Goal: Contribute content: Contribute content

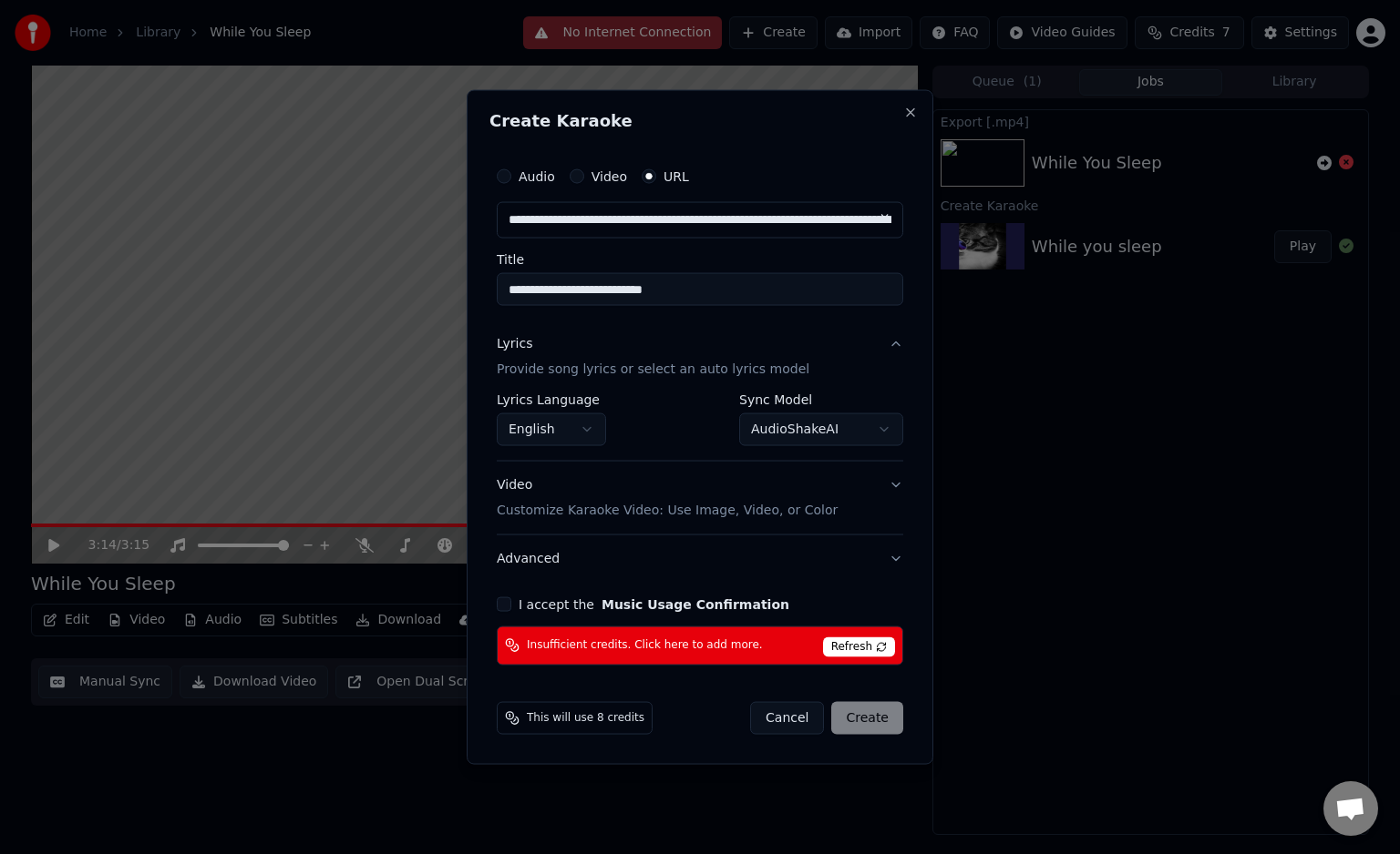
click at [815, 722] on button "Cancel" at bounding box center [787, 717] width 73 height 32
select select "**********"
select select
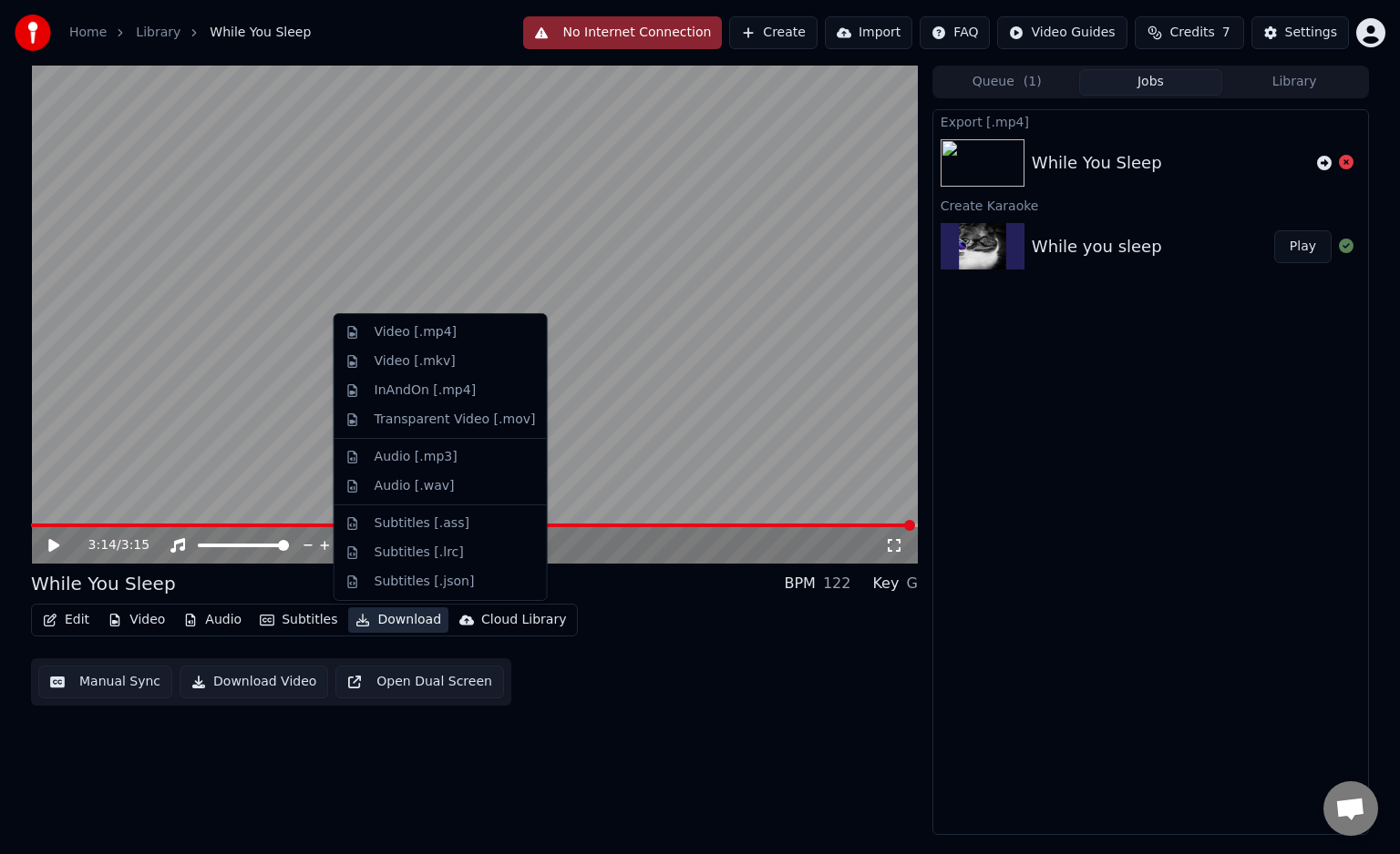
click at [387, 623] on button "Download" at bounding box center [398, 620] width 100 height 25
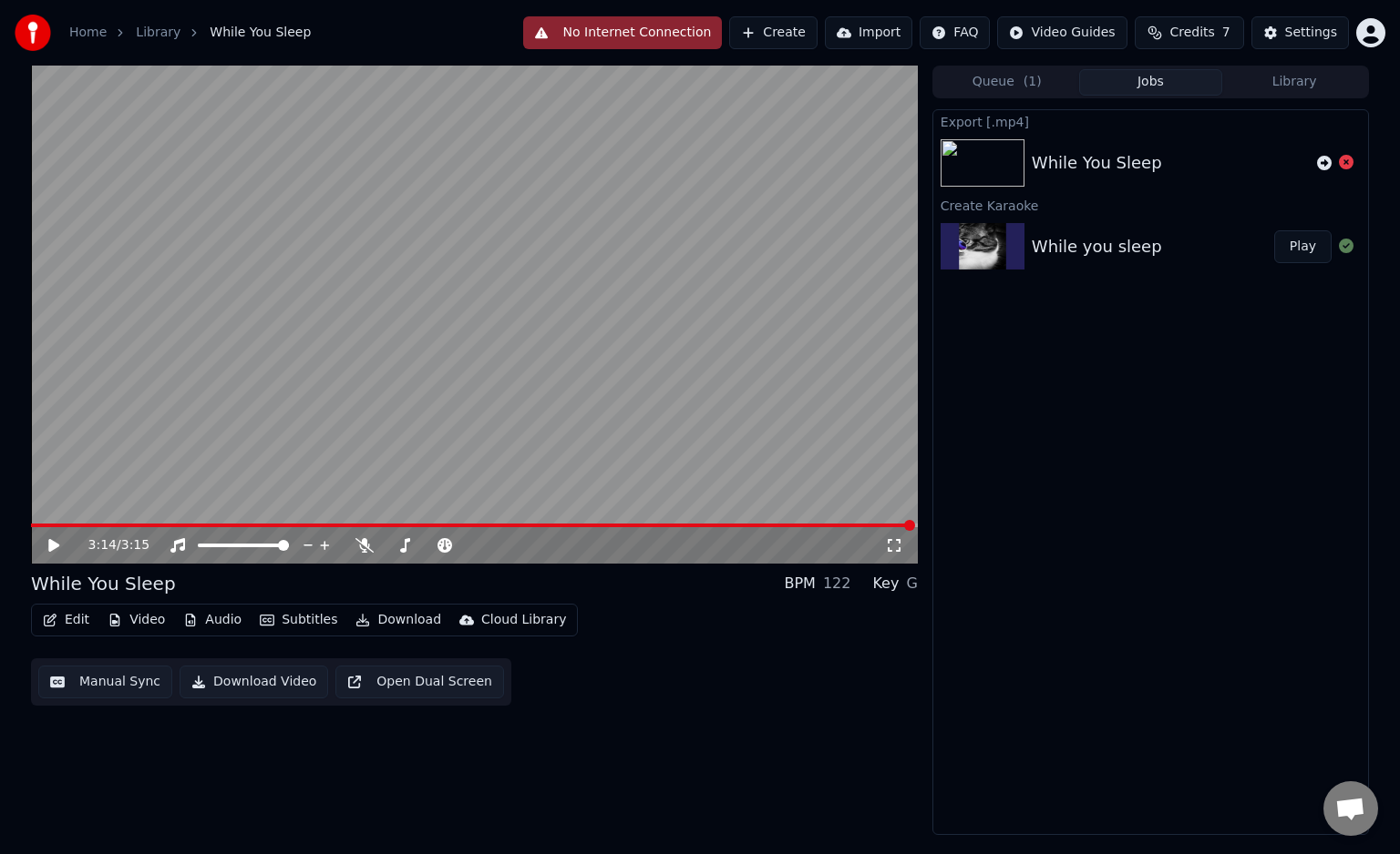
click at [654, 610] on div "Edit Video Audio Subtitles Download Cloud Library Manual Sync Download Video Op…" at bounding box center [474, 655] width 887 height 102
click at [232, 672] on button "Download Video" at bounding box center [254, 682] width 149 height 32
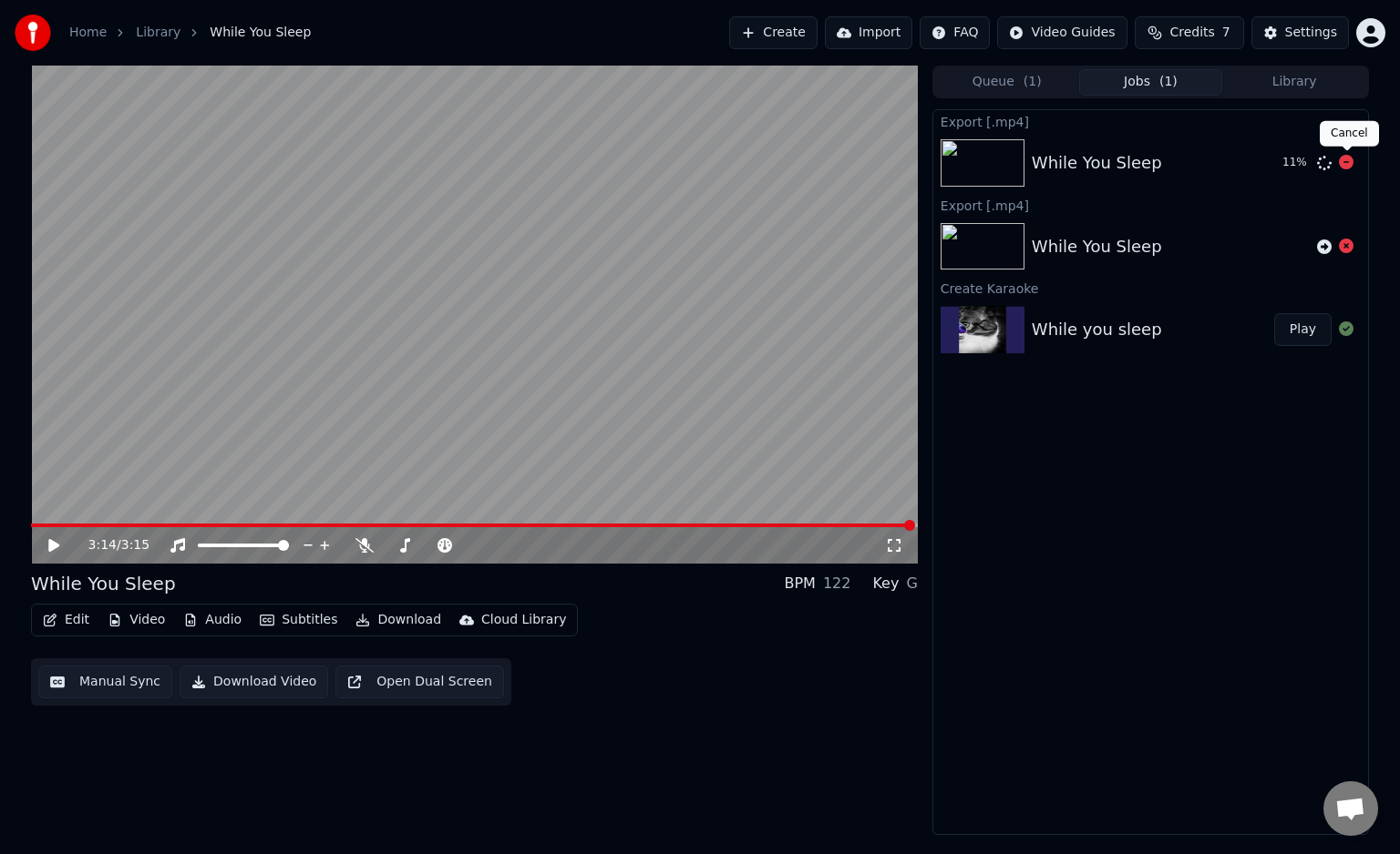
click at [1348, 167] on icon at bounding box center [1345, 162] width 15 height 15
click at [1291, 22] on button "Settings" at bounding box center [1300, 32] width 98 height 32
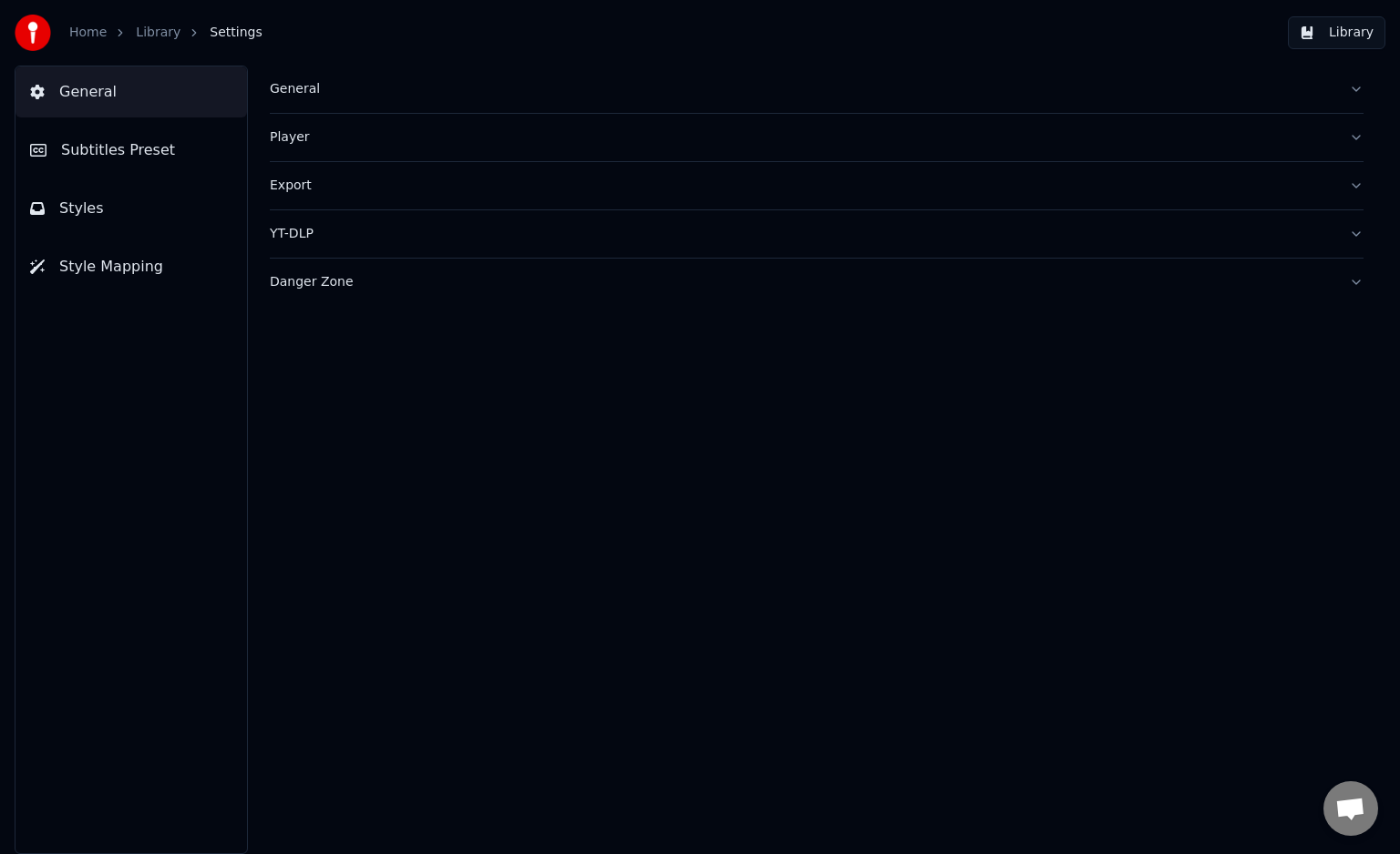
click at [901, 185] on div "Export" at bounding box center [801, 185] width 1064 height 19
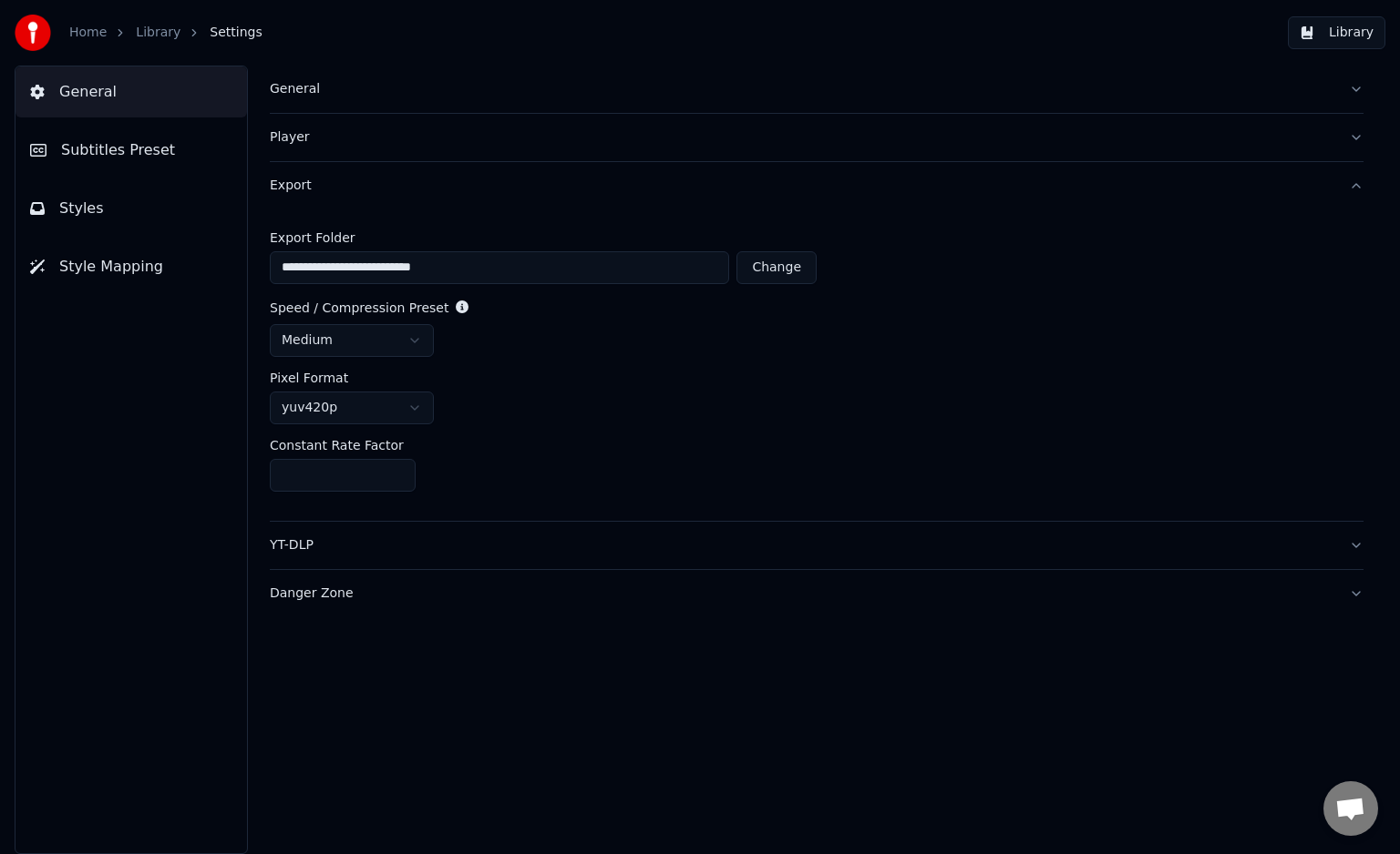
click at [101, 198] on button "Styles" at bounding box center [131, 209] width 231 height 51
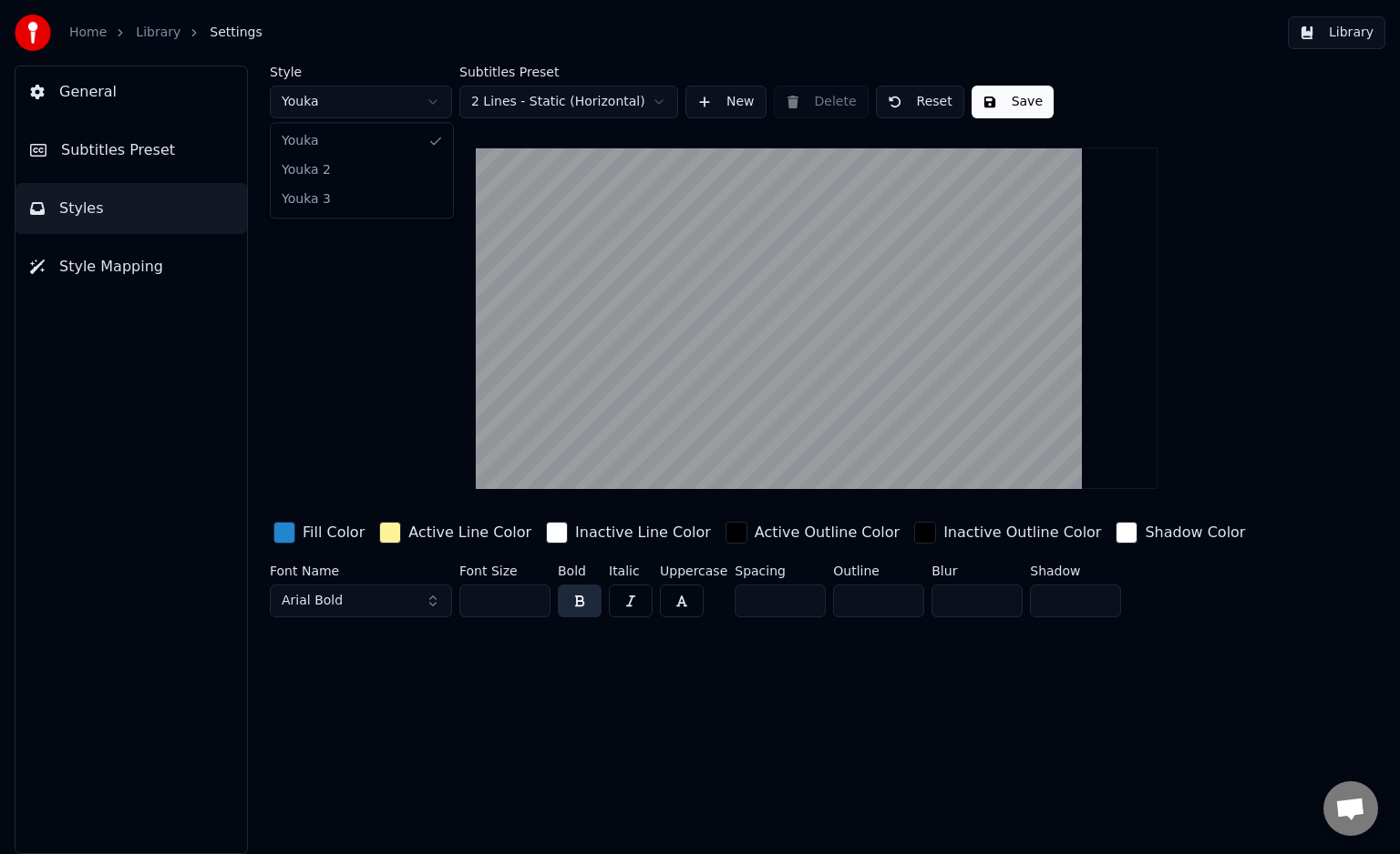
click at [361, 105] on html "Home Library Settings Library General Subtitles Preset Styles Style Mapping Sty…" at bounding box center [700, 427] width 1400 height 854
click at [332, 104] on html "Home Library Settings Library General Subtitles Preset Styles Style Mapping Sty…" at bounding box center [700, 427] width 1400 height 854
click at [86, 89] on span "General" at bounding box center [87, 92] width 58 height 22
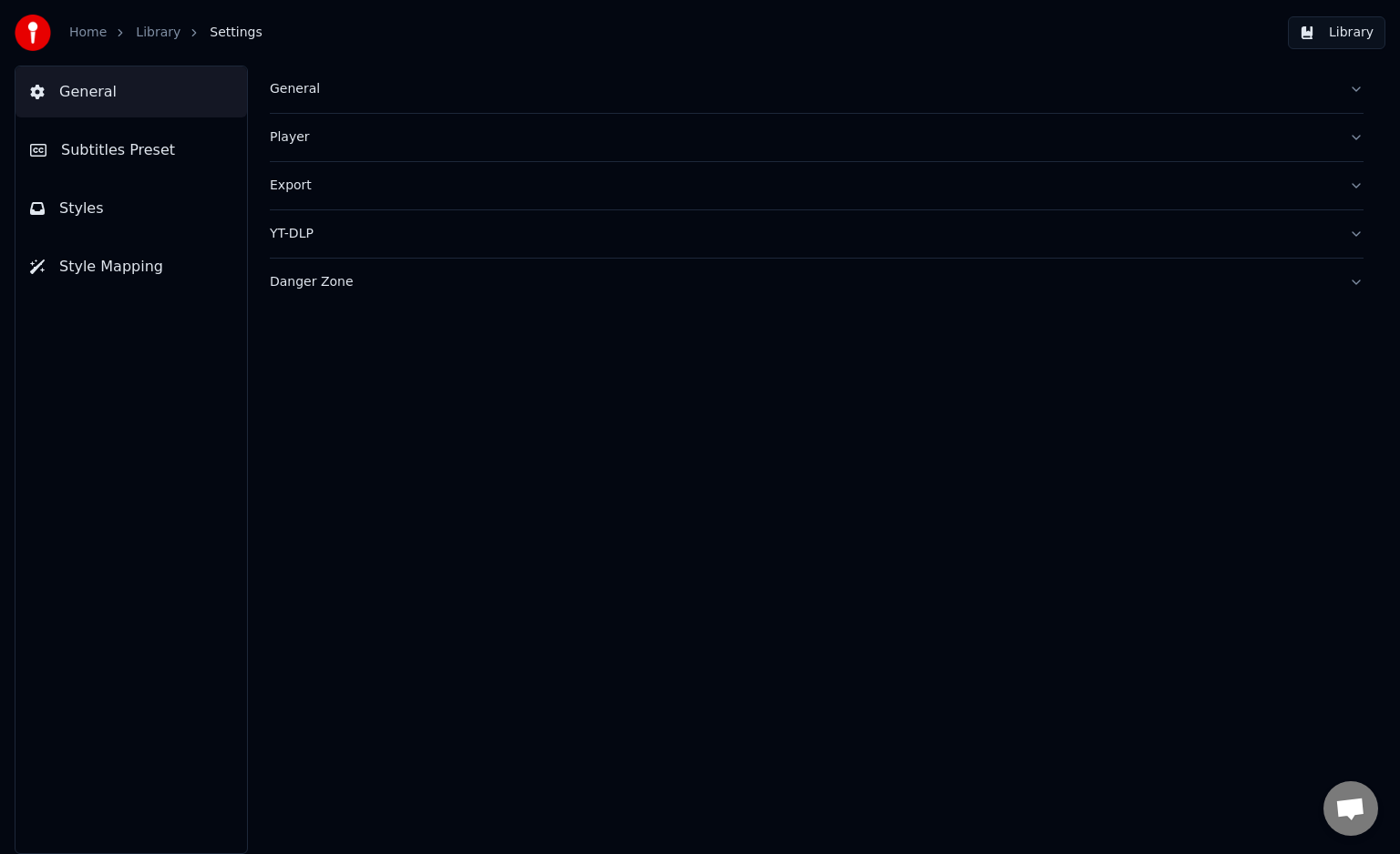
click at [160, 29] on link "Library" at bounding box center [159, 32] width 45 height 19
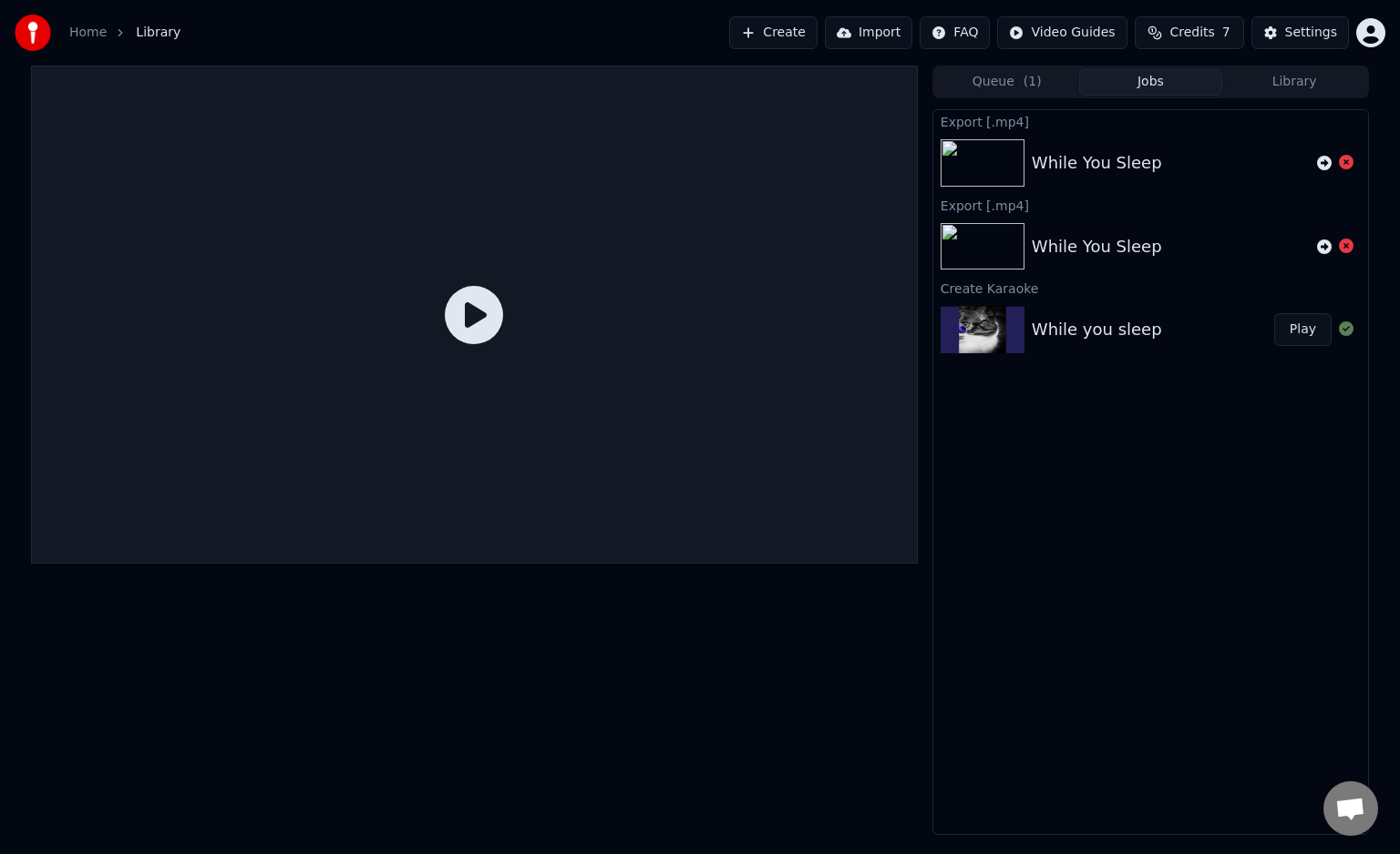
click at [977, 314] on img at bounding box center [983, 330] width 84 height 47
click at [1127, 324] on div "While you sleep" at bounding box center [1096, 330] width 130 height 25
click at [690, 408] on div at bounding box center [474, 314] width 887 height 498
click at [483, 328] on icon at bounding box center [474, 315] width 59 height 59
click at [986, 320] on img at bounding box center [983, 330] width 84 height 47
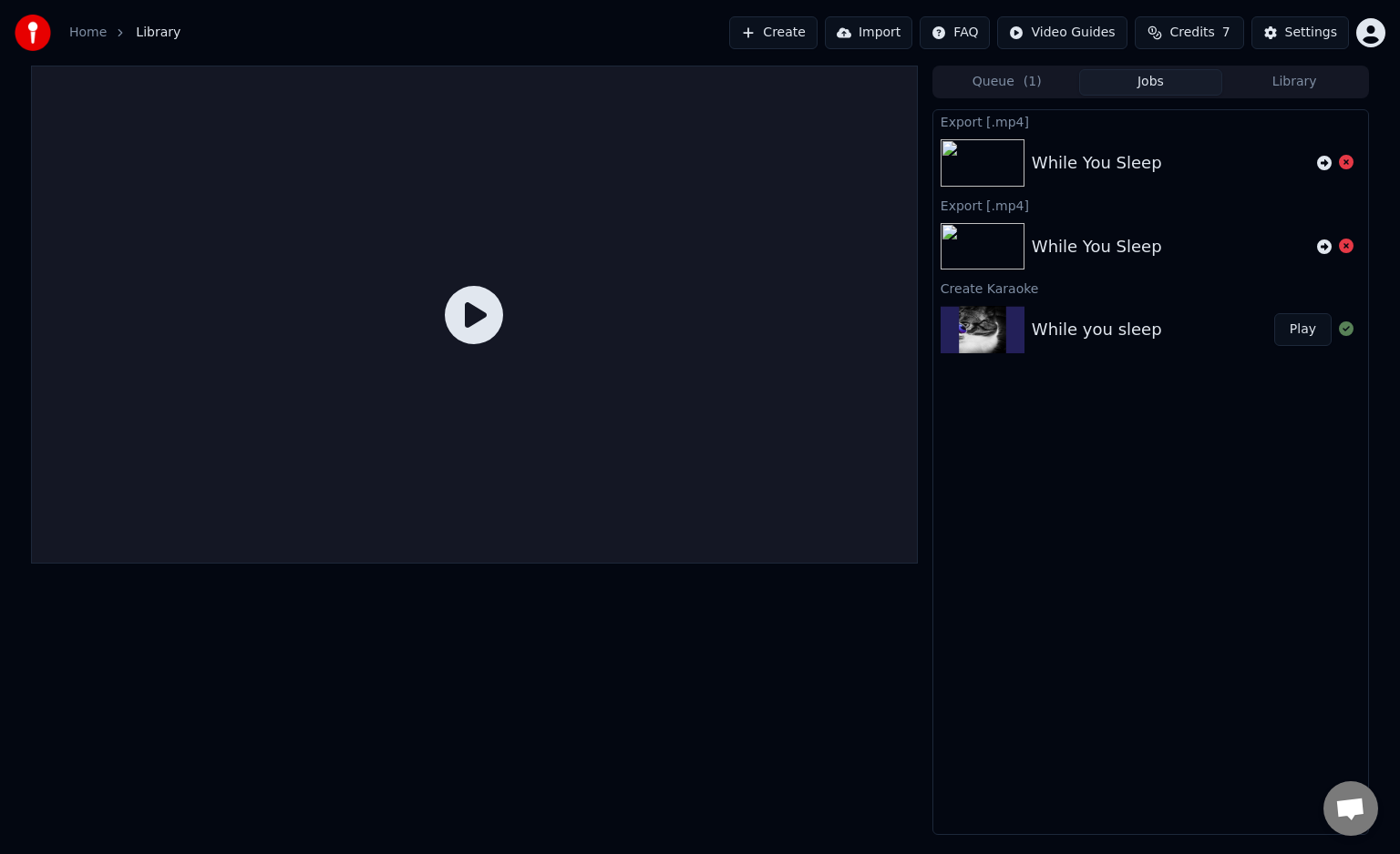
click at [986, 320] on img at bounding box center [983, 330] width 84 height 47
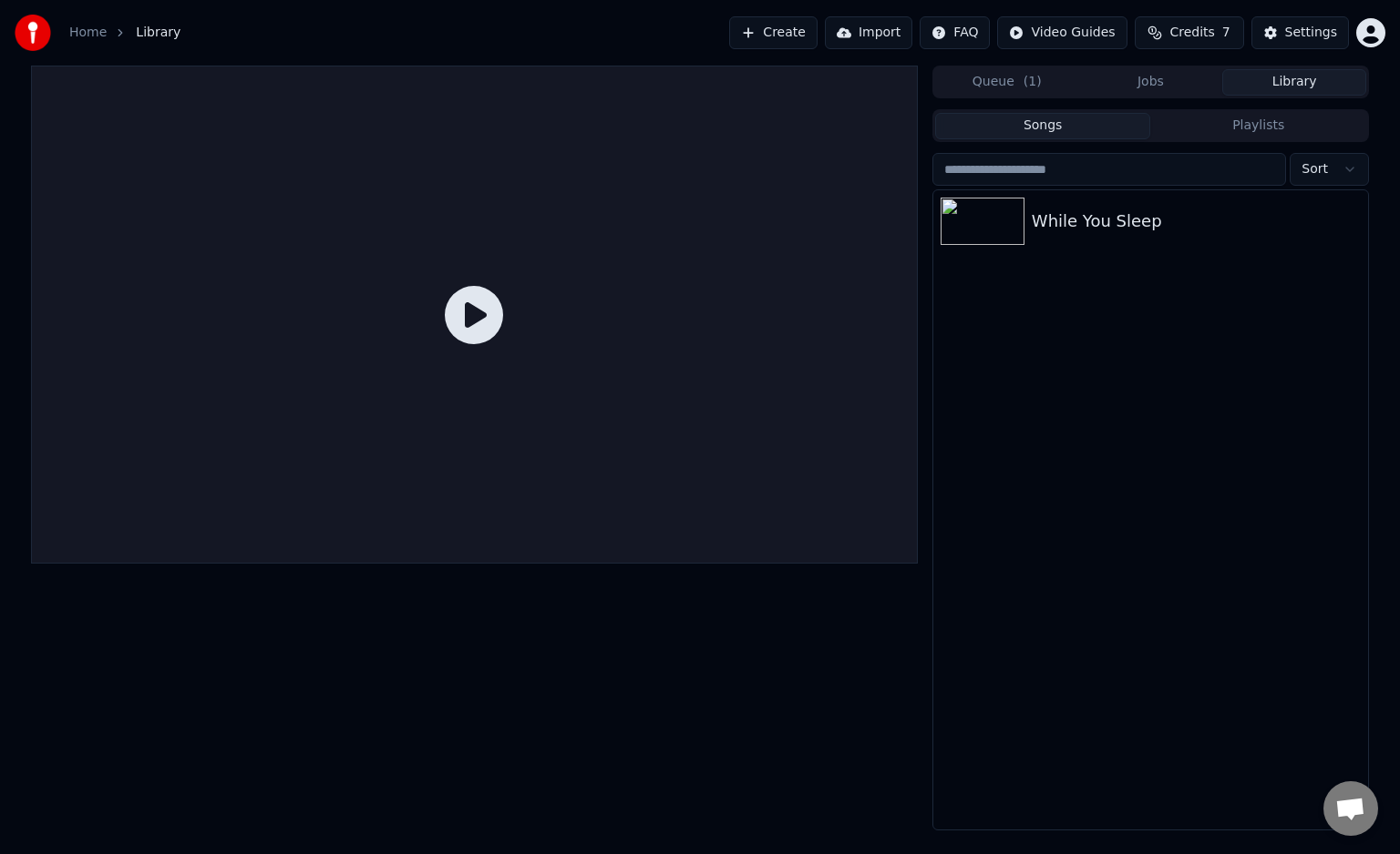
click at [1264, 81] on button "Library" at bounding box center [1293, 82] width 144 height 26
click at [1061, 229] on div "While You Sleep" at bounding box center [1186, 221] width 311 height 25
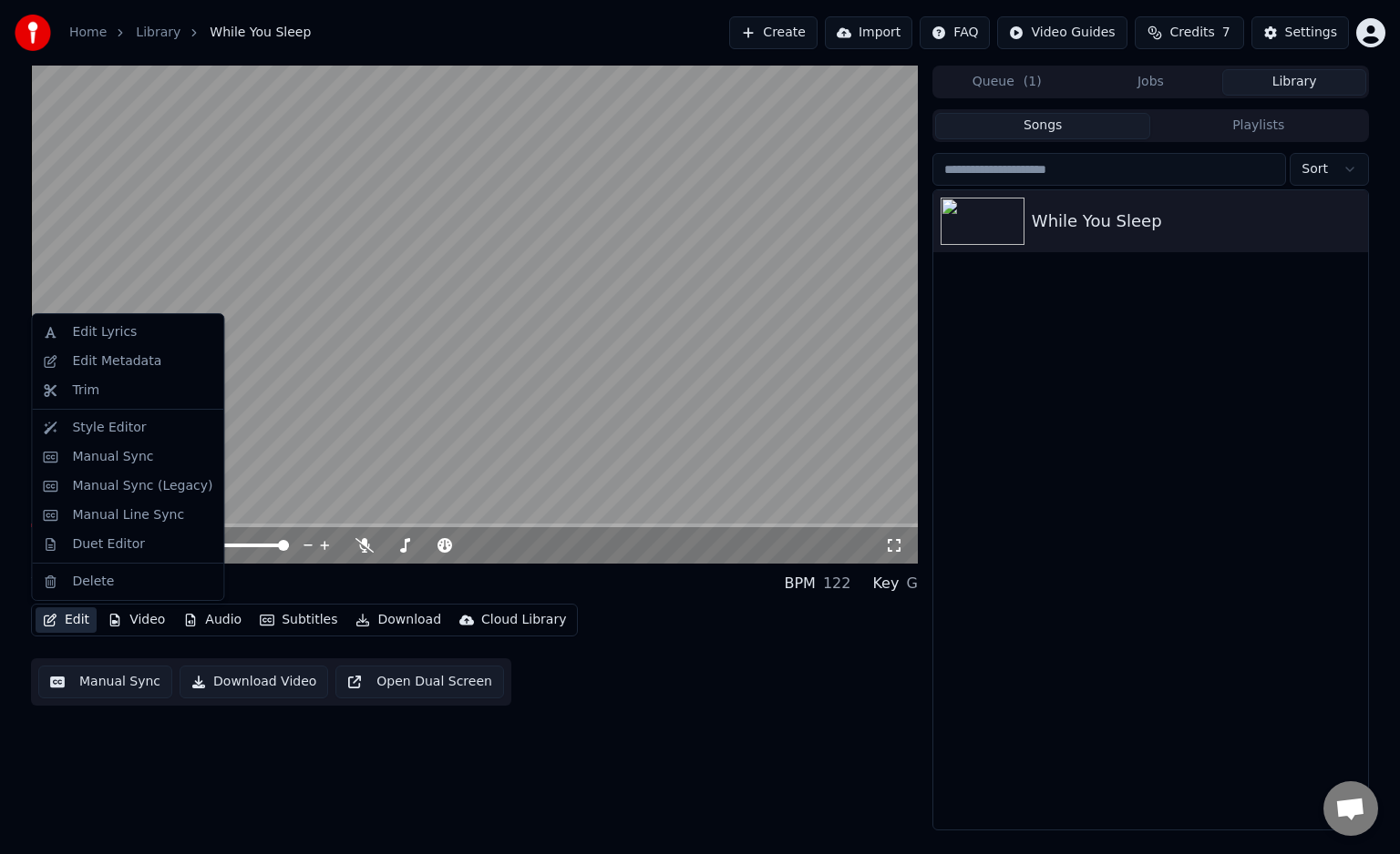
click at [71, 622] on button "Edit" at bounding box center [66, 620] width 61 height 25
click at [296, 430] on video at bounding box center [474, 314] width 887 height 498
click at [66, 618] on button "Edit" at bounding box center [66, 620] width 61 height 25
click at [121, 343] on div "Edit Lyrics" at bounding box center [127, 333] width 184 height 29
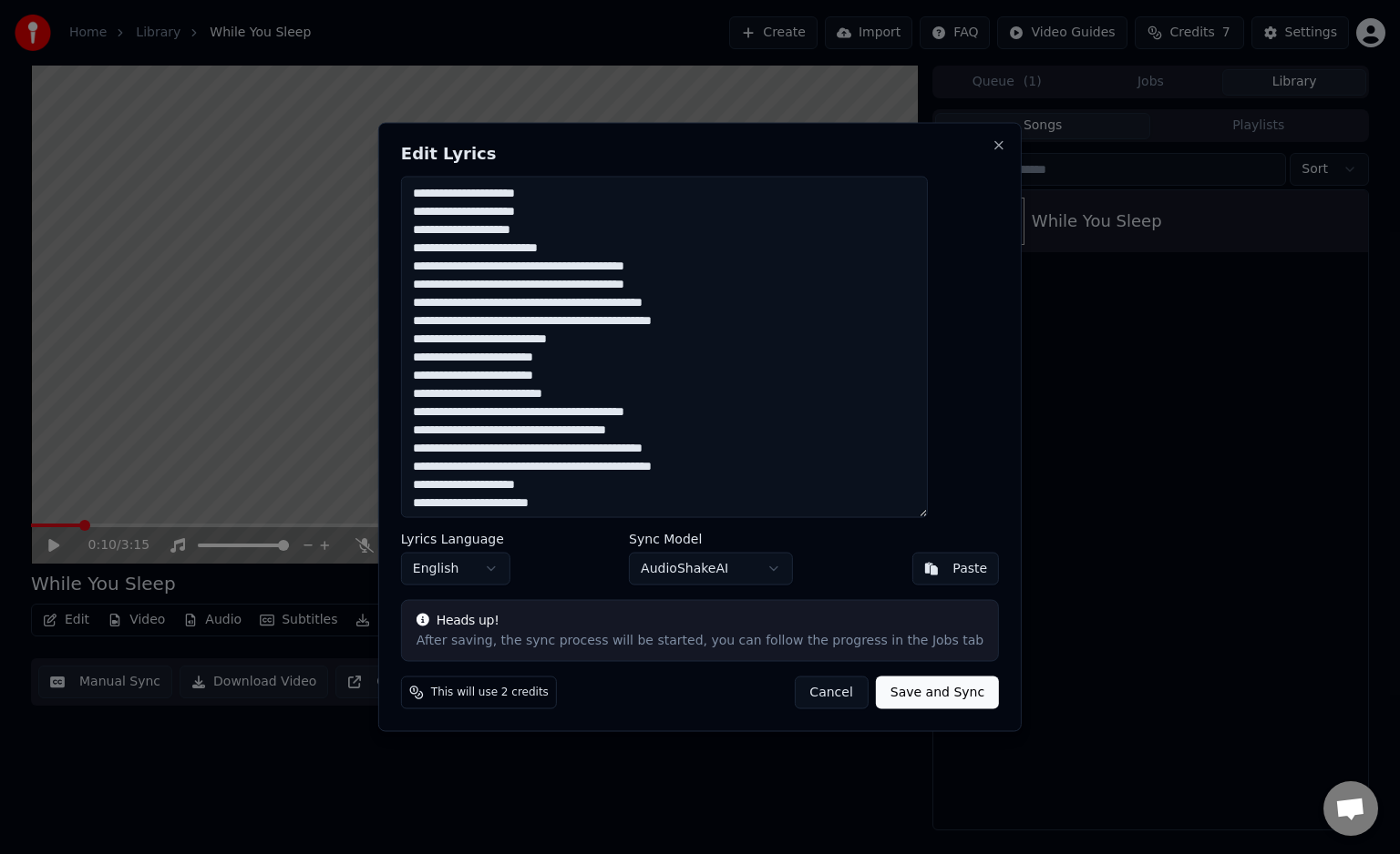
click at [794, 691] on button "Cancel" at bounding box center [830, 691] width 73 height 32
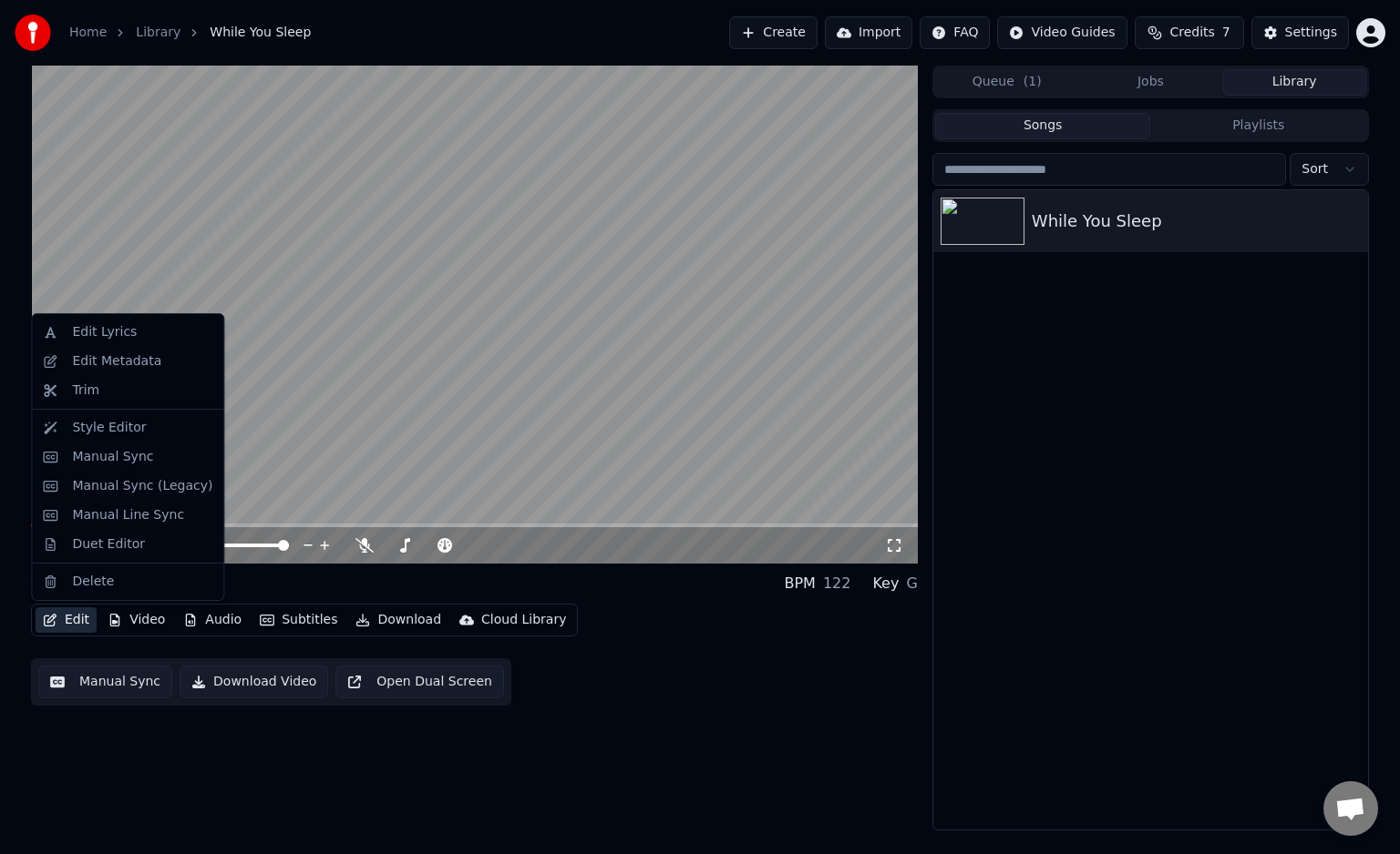
click at [80, 609] on button "Edit" at bounding box center [66, 620] width 61 height 25
click at [102, 358] on div "Edit Metadata" at bounding box center [116, 361] width 89 height 19
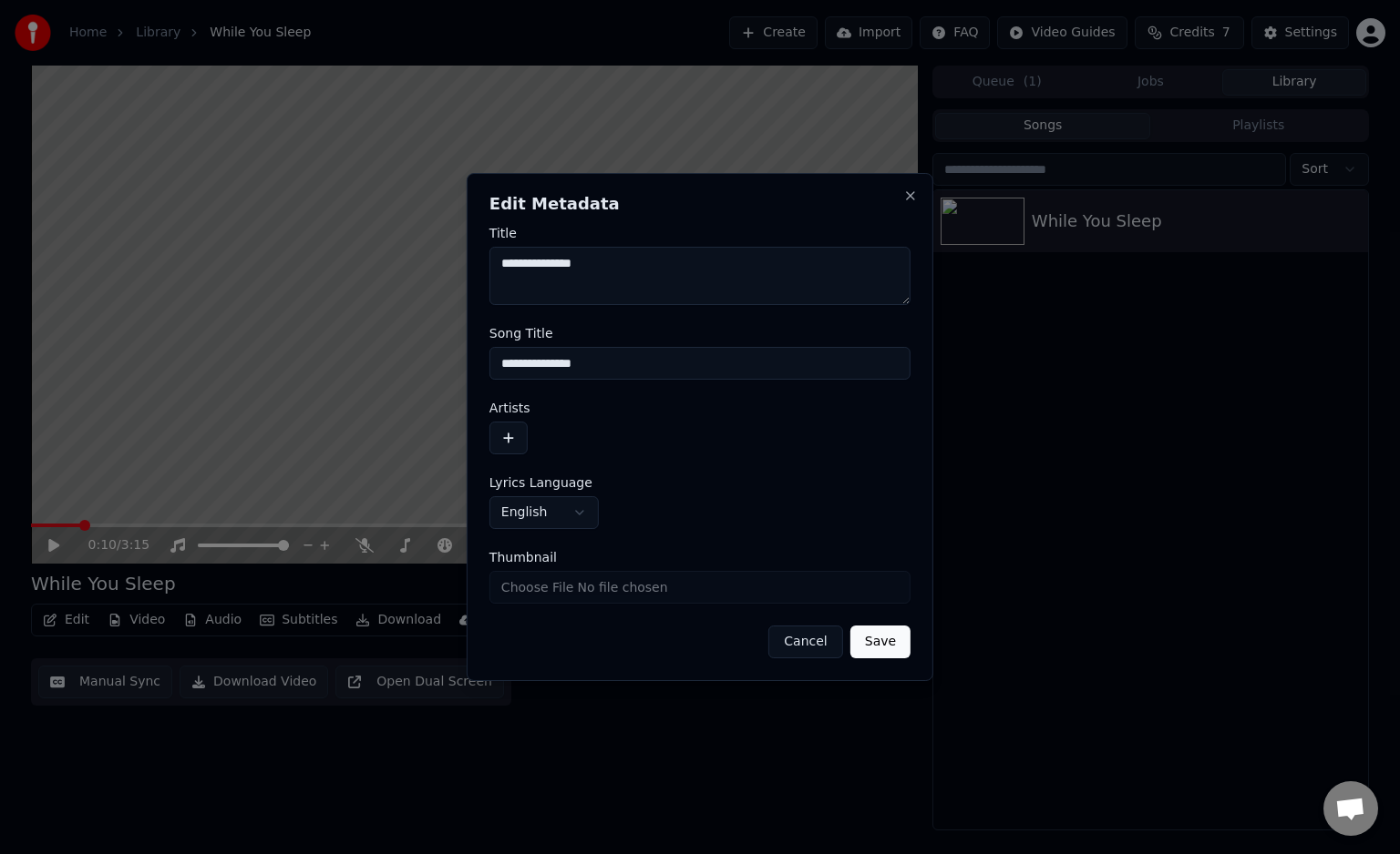
click at [530, 291] on textarea "**********" at bounding box center [700, 276] width 421 height 59
click at [633, 255] on textarea "**********" at bounding box center [700, 276] width 421 height 59
type textarea "**********"
click at [502, 437] on button "button" at bounding box center [507, 438] width 38 height 32
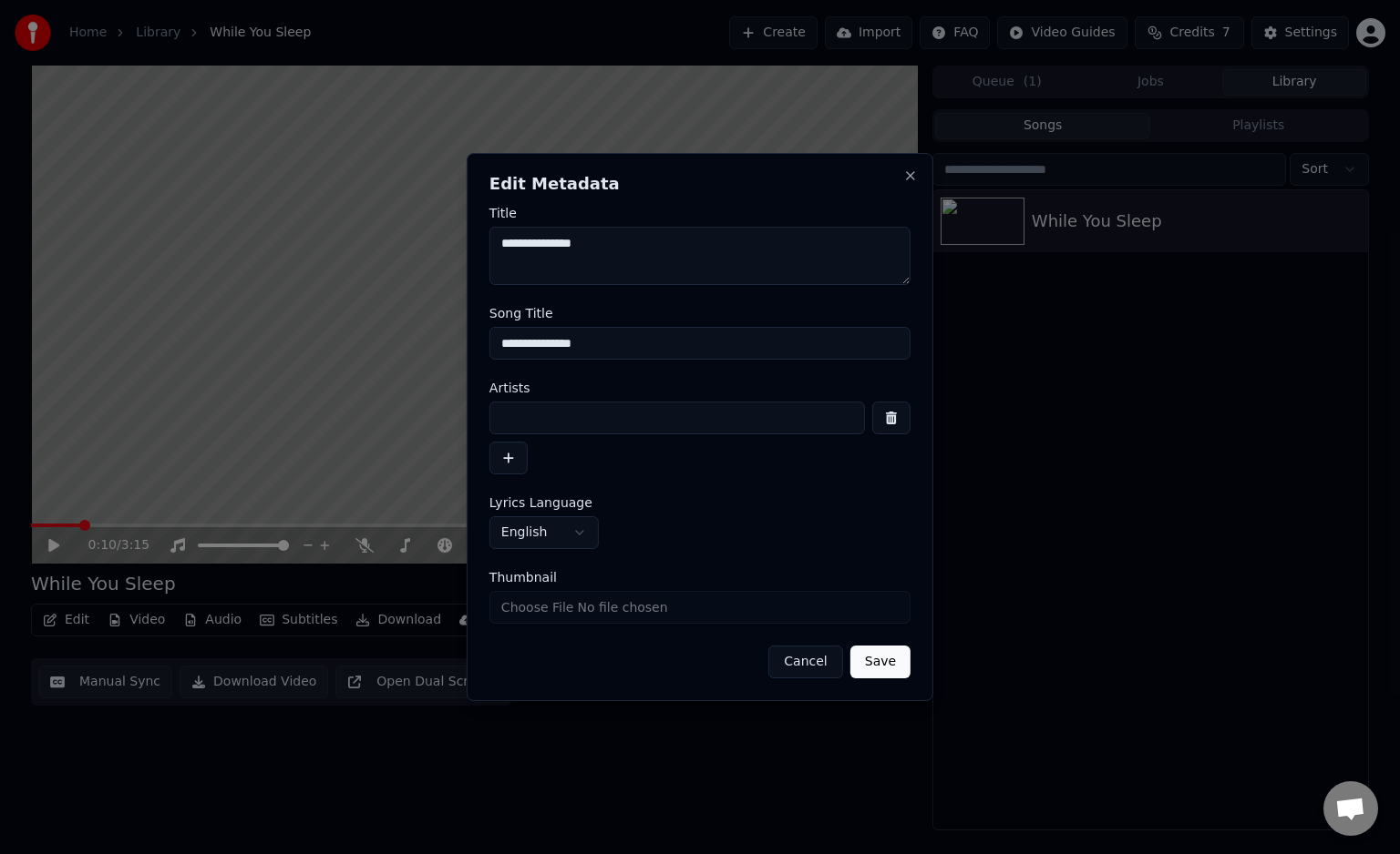
click at [531, 411] on input at bounding box center [676, 417] width 375 height 32
type input "**********"
click at [892, 654] on button "Save" at bounding box center [880, 661] width 60 height 32
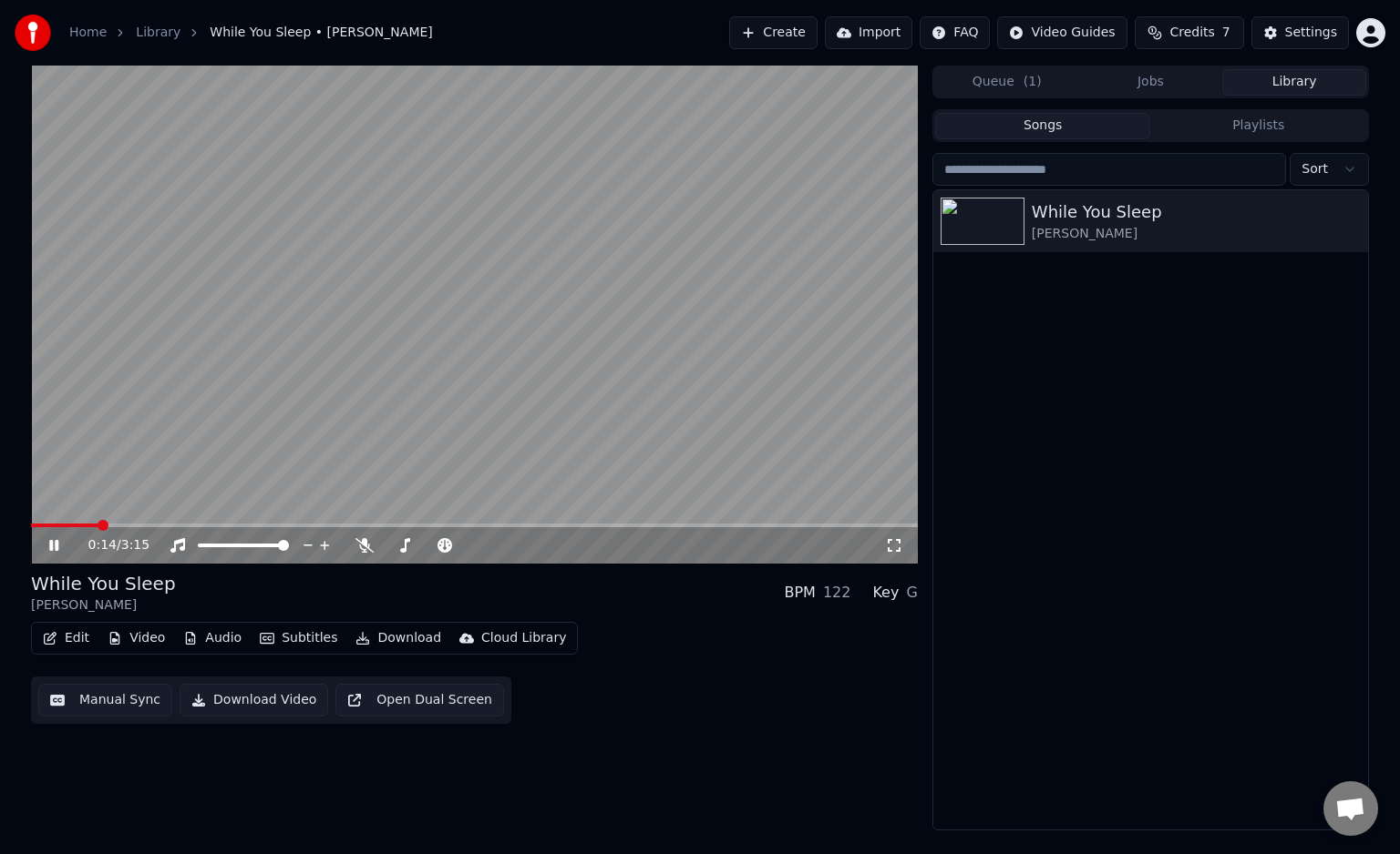
click at [44, 523] on video at bounding box center [474, 314] width 887 height 498
click at [29, 528] on div "0:16 / 3:15 While You Sleep [PERSON_NAME] BPM 122 Key G Edit Video Audio Subtit…" at bounding box center [700, 448] width 1367 height 765
click at [31, 526] on span at bounding box center [73, 526] width 84 height 4
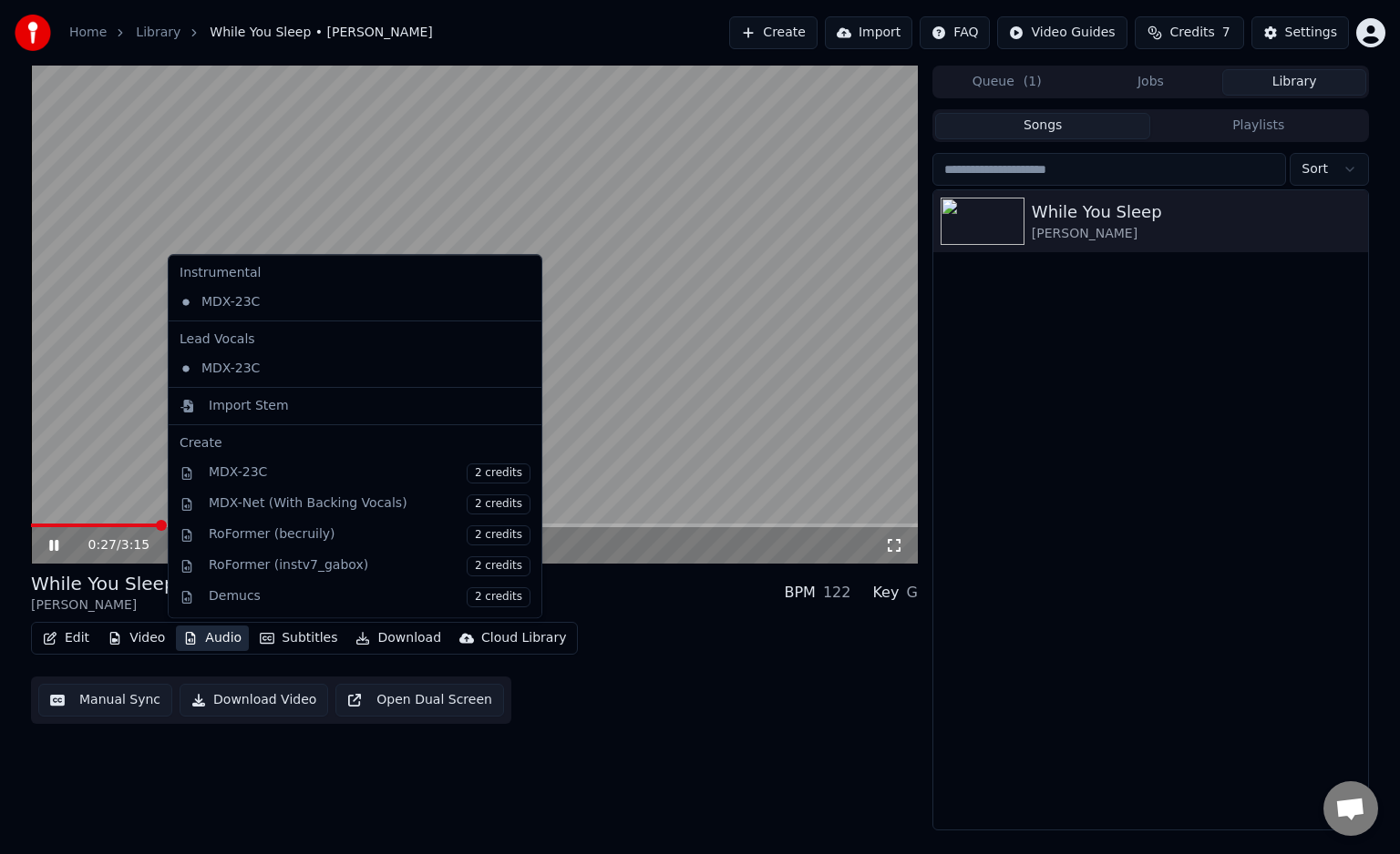
click at [194, 640] on button "Audio" at bounding box center [213, 639] width 72 height 25
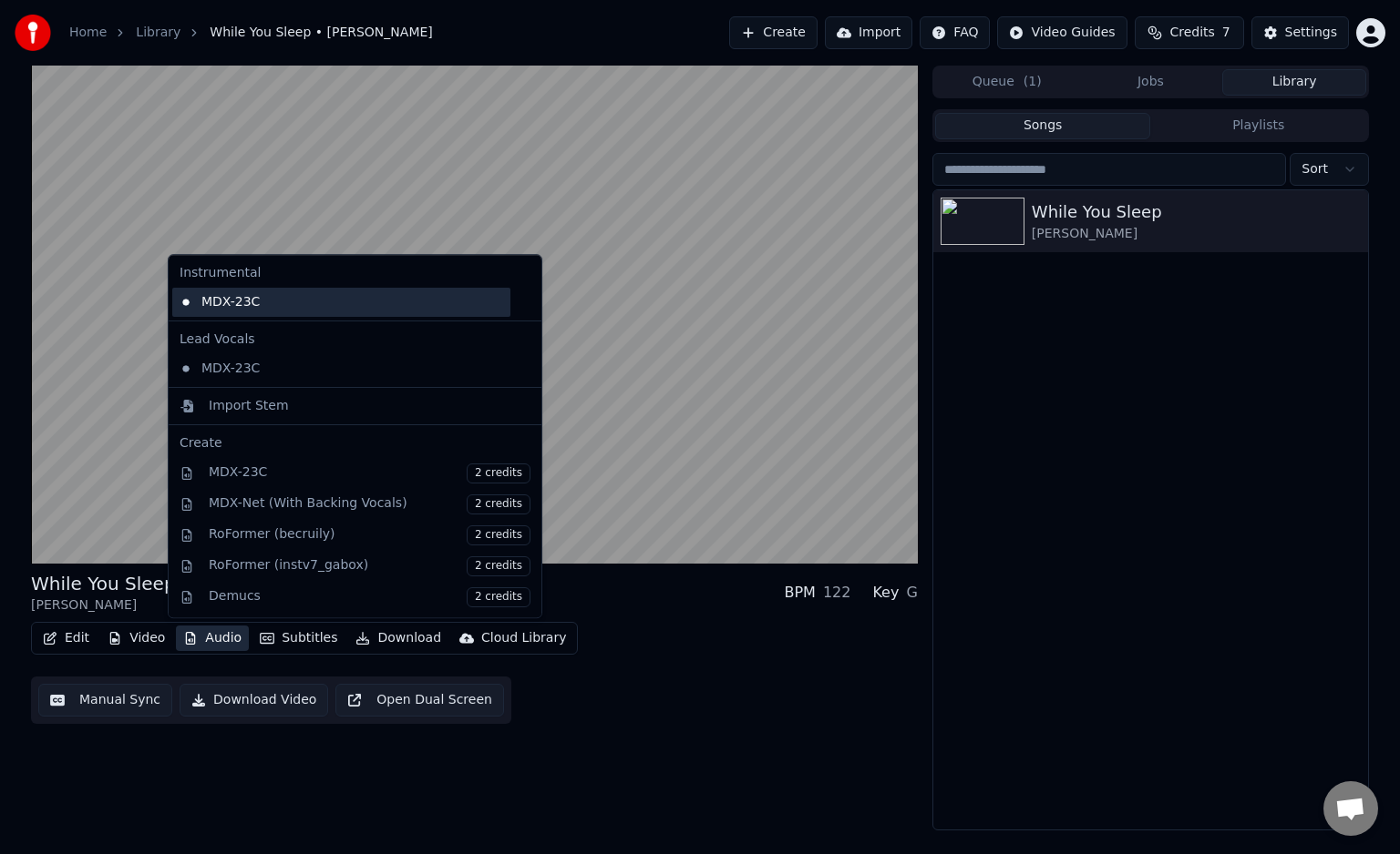
click at [236, 309] on div "MDX-23C" at bounding box center [341, 303] width 338 height 29
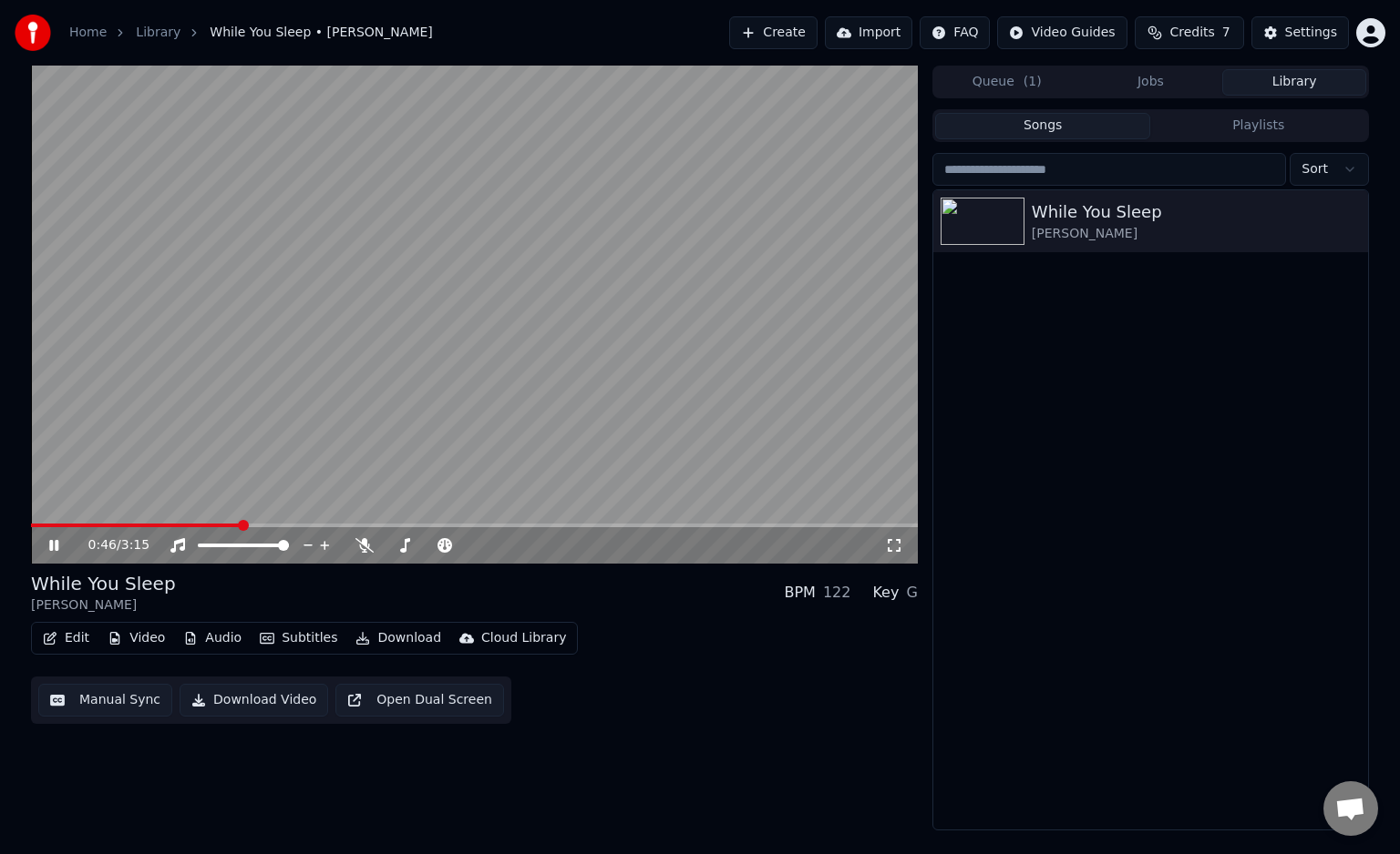
drag, startPoint x: 495, startPoint y: 543, endPoint x: 489, endPoint y: 564, distance: 21.8
click at [467, 547] on span at bounding box center [469, 546] width 11 height 11
click at [412, 546] on span at bounding box center [415, 546] width 11 height 11
click at [424, 544] on span at bounding box center [425, 546] width 11 height 11
click at [476, 551] on span at bounding box center [469, 546] width 11 height 11
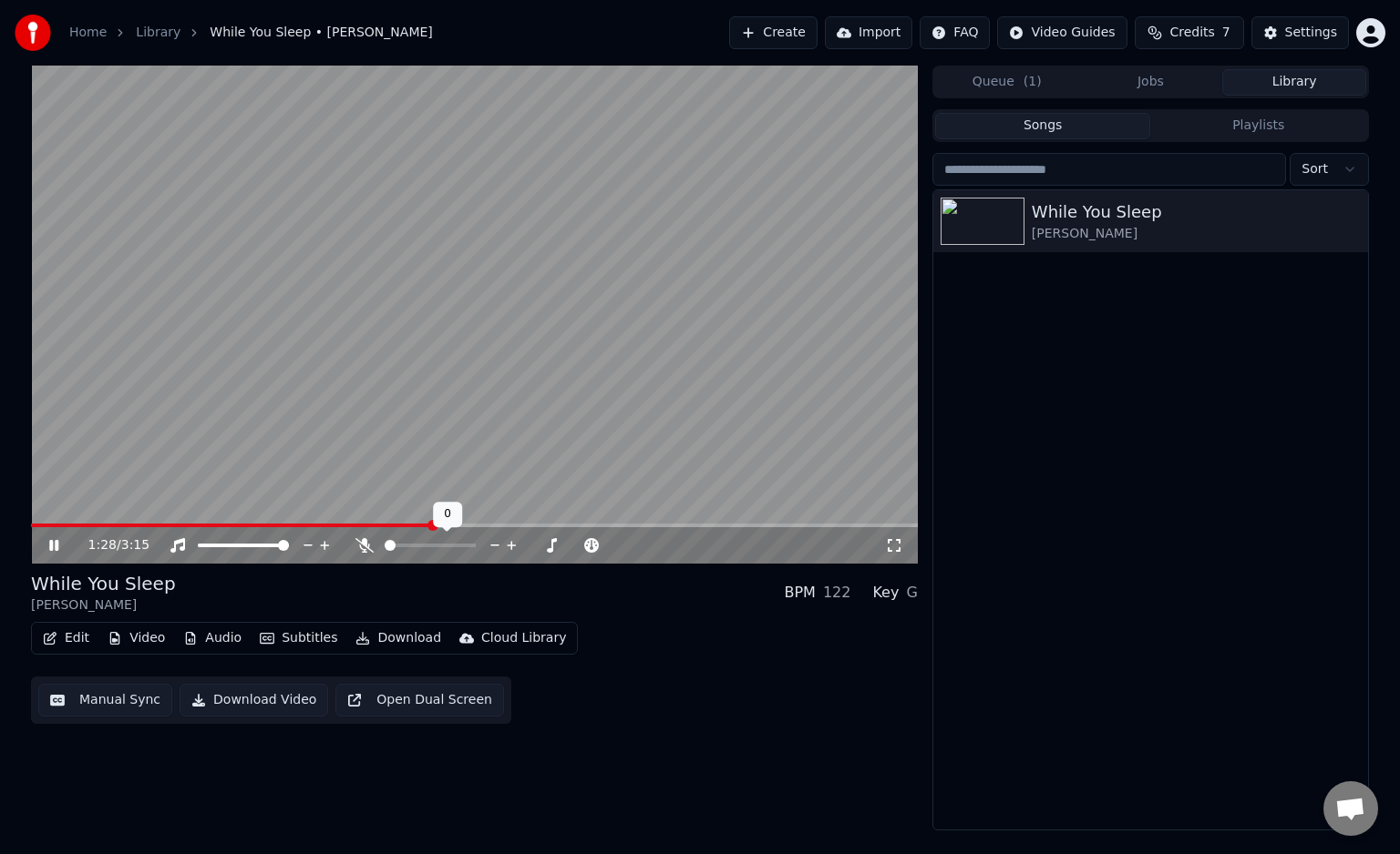
click at [385, 547] on span at bounding box center [385, 546] width 0 height 4
click at [415, 546] on span at bounding box center [415, 546] width 11 height 11
click at [387, 550] on div at bounding box center [447, 546] width 147 height 19
drag, startPoint x: 390, startPoint y: 543, endPoint x: 361, endPoint y: 546, distance: 29.2
click at [361, 546] on div at bounding box center [438, 546] width 165 height 19
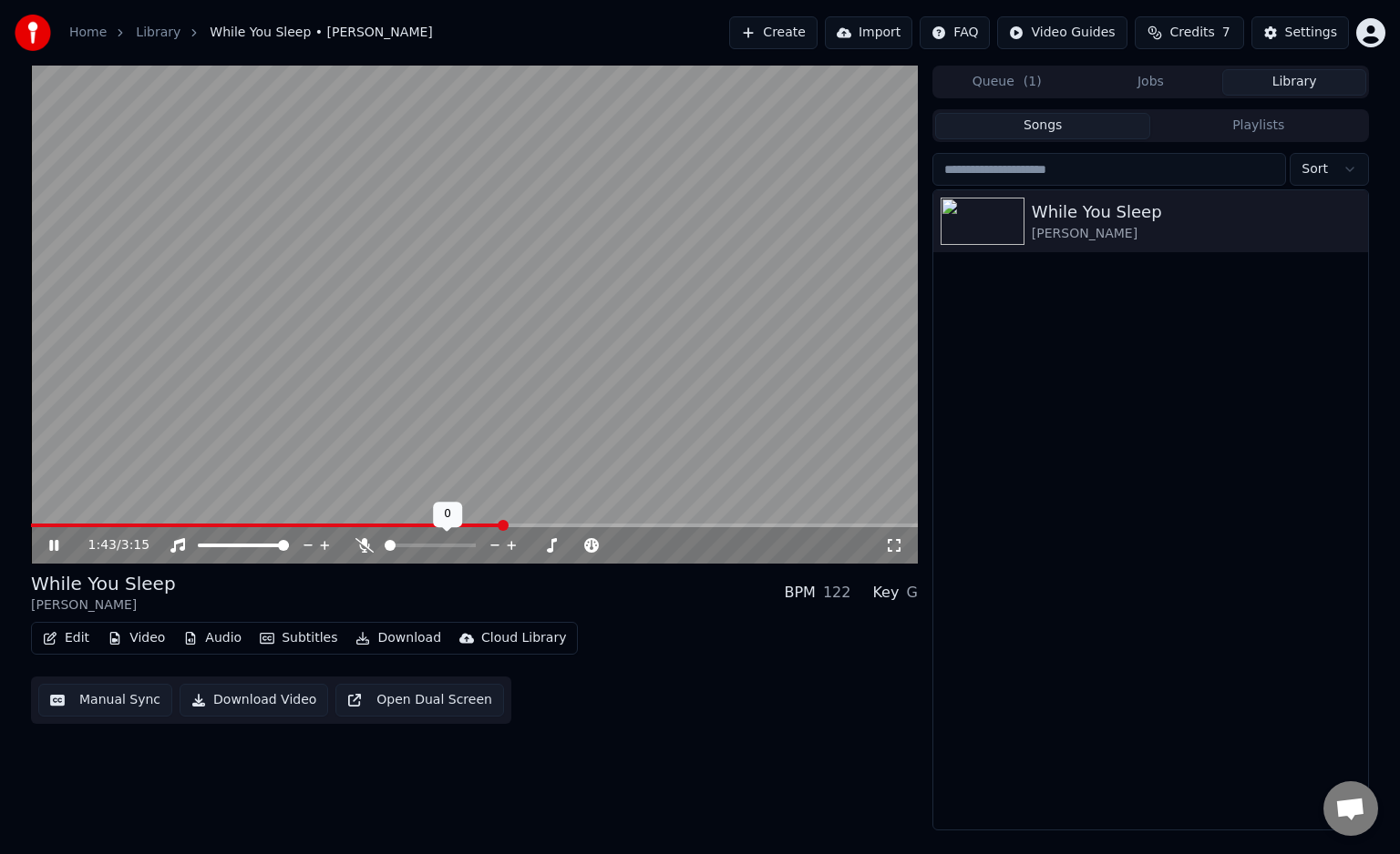
click at [385, 546] on span at bounding box center [390, 546] width 11 height 11
click at [289, 545] on span at bounding box center [283, 546] width 11 height 11
click at [289, 547] on span at bounding box center [283, 546] width 11 height 11
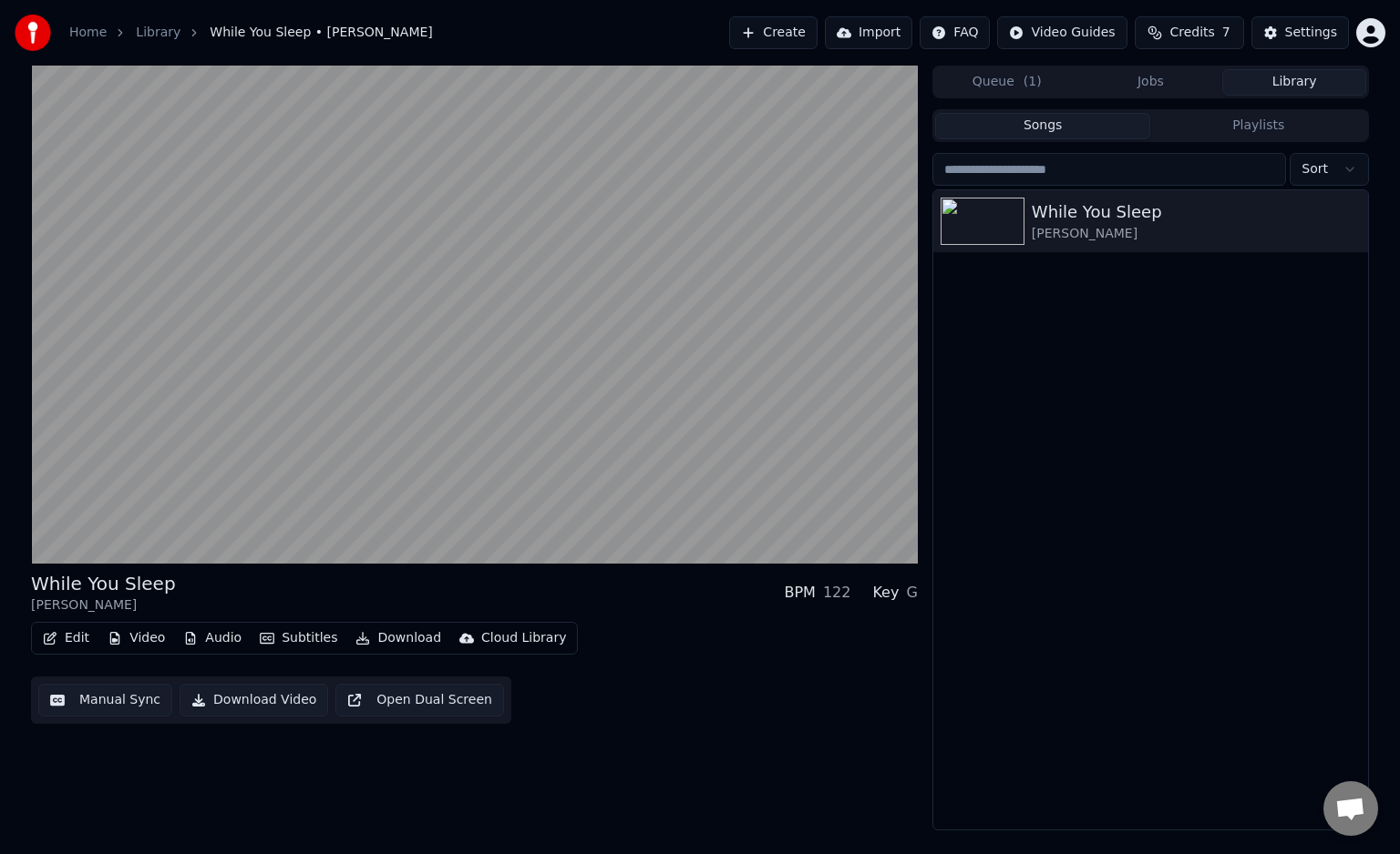
click at [390, 705] on button "Open Dual Screen" at bounding box center [419, 700] width 169 height 32
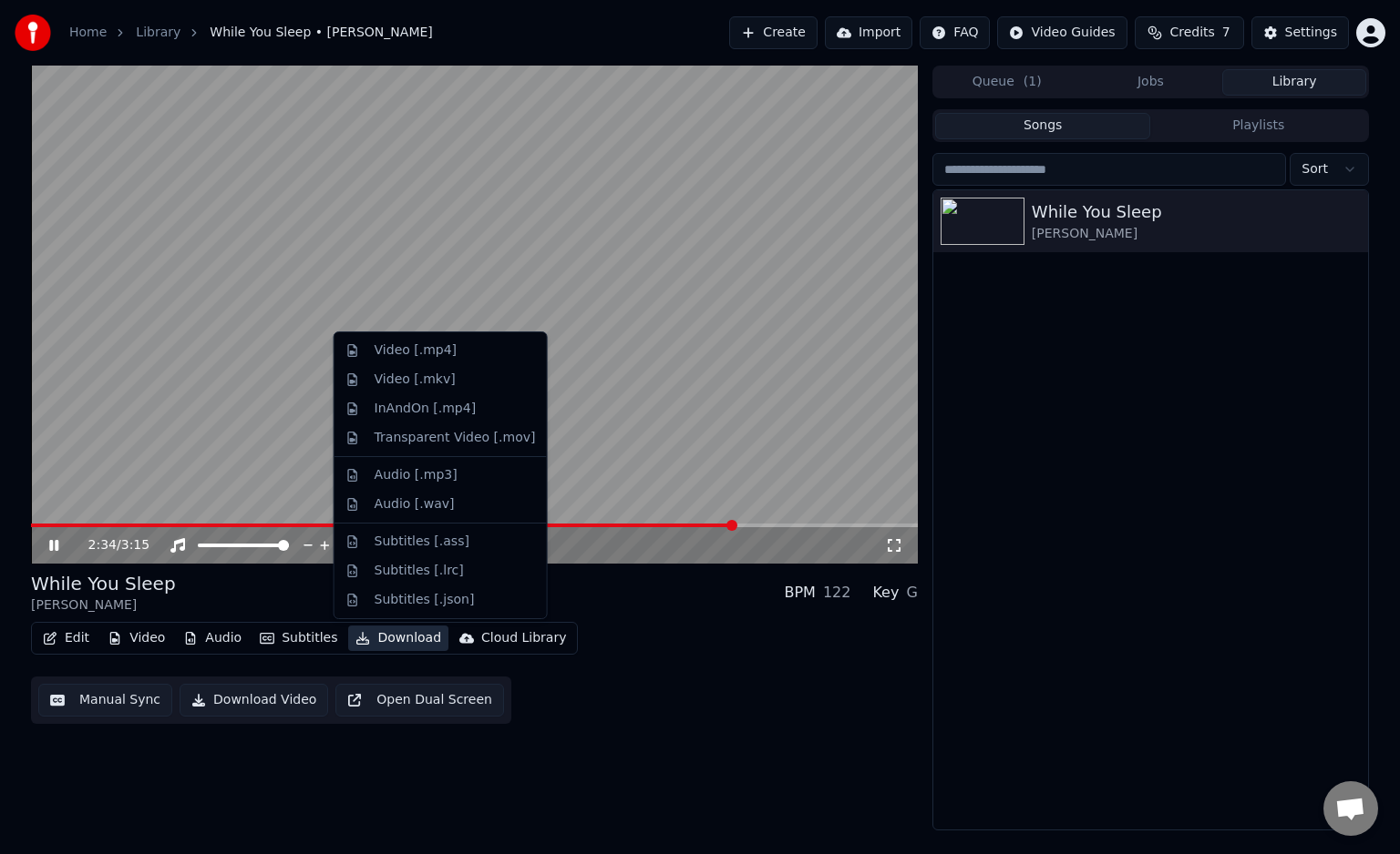
click at [361, 639] on button "Download" at bounding box center [398, 639] width 100 height 25
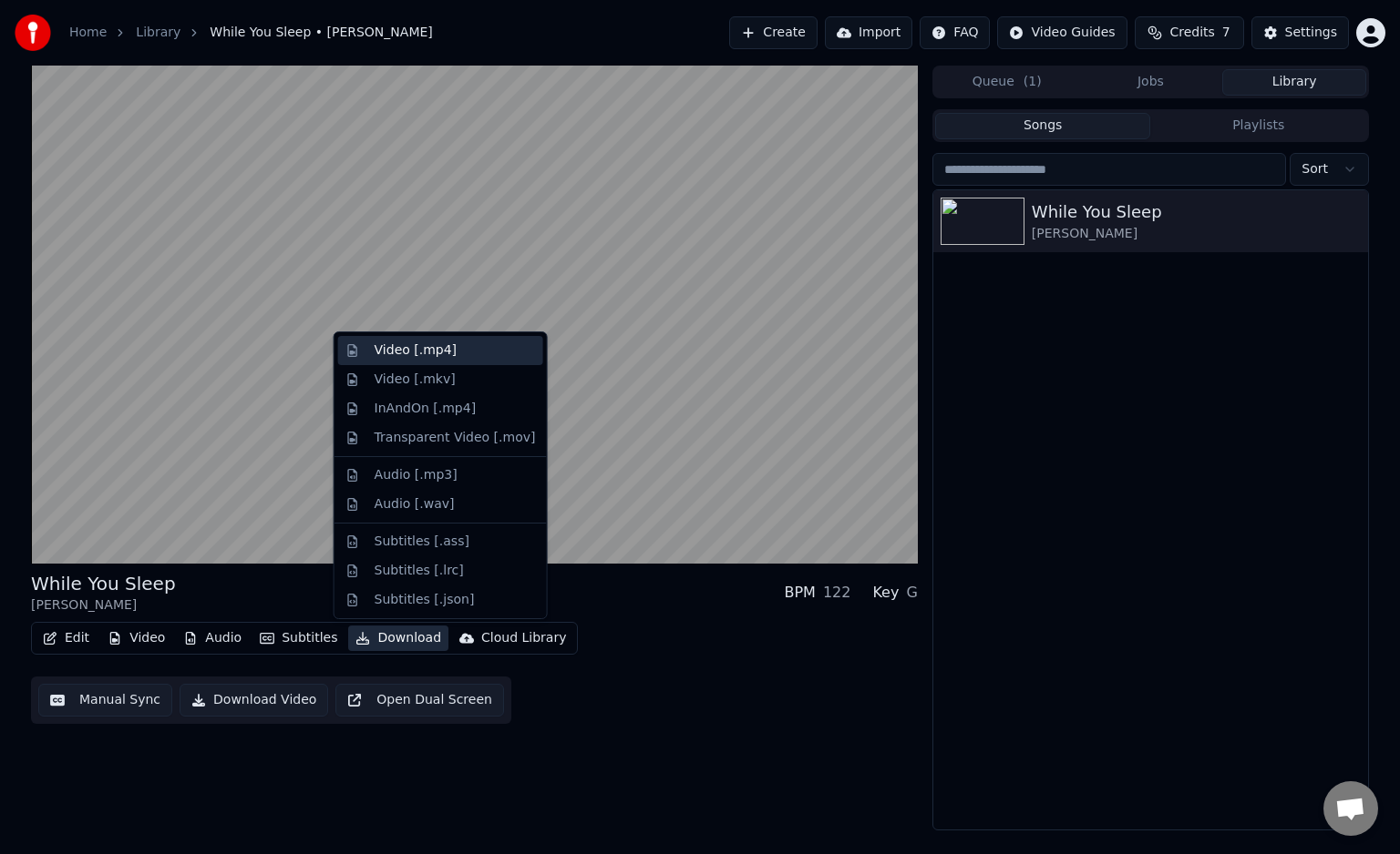
click at [430, 362] on div "Video [.mp4]" at bounding box center [440, 351] width 205 height 29
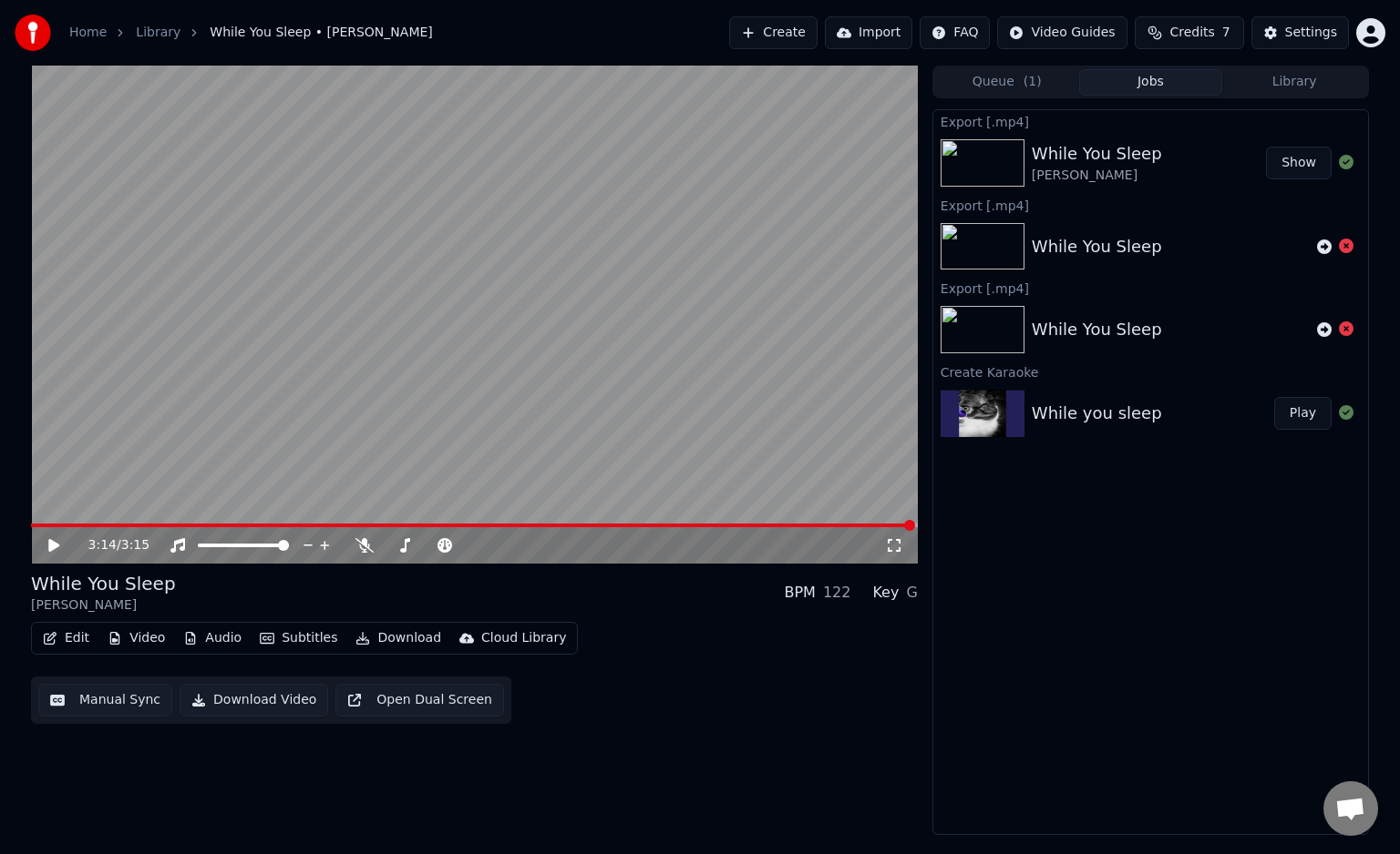
click at [1286, 155] on button "Show" at bounding box center [1298, 163] width 66 height 32
click at [867, 219] on video at bounding box center [474, 314] width 887 height 498
click at [49, 542] on icon at bounding box center [53, 546] width 9 height 11
click at [794, 41] on button "Create" at bounding box center [773, 32] width 88 height 32
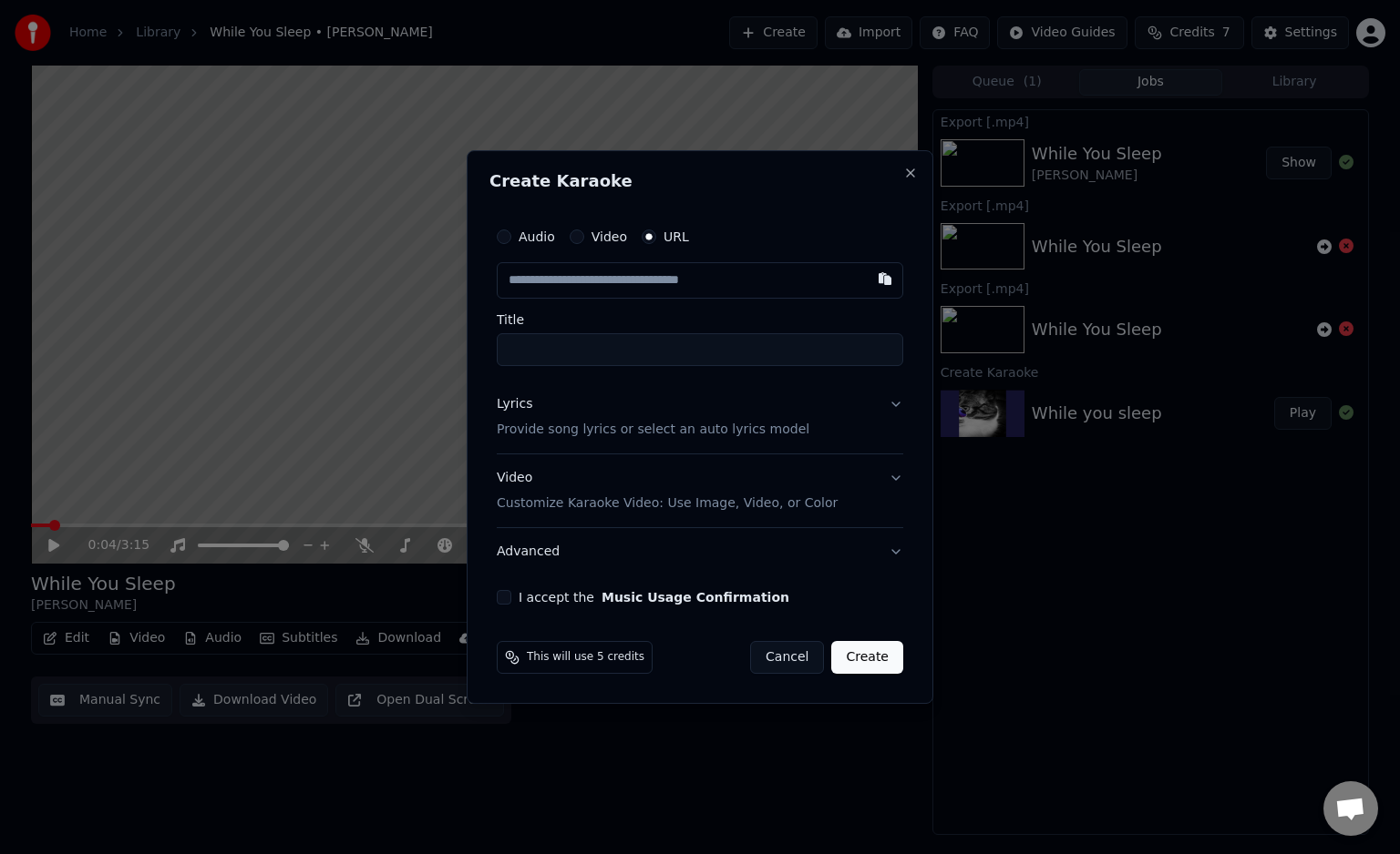
click at [504, 601] on button "I accept the Music Usage Confirmation" at bounding box center [504, 597] width 15 height 15
click at [556, 349] on input "Title" at bounding box center [700, 349] width 407 height 32
click at [575, 353] on input "Title" at bounding box center [700, 349] width 407 height 32
paste input "**********"
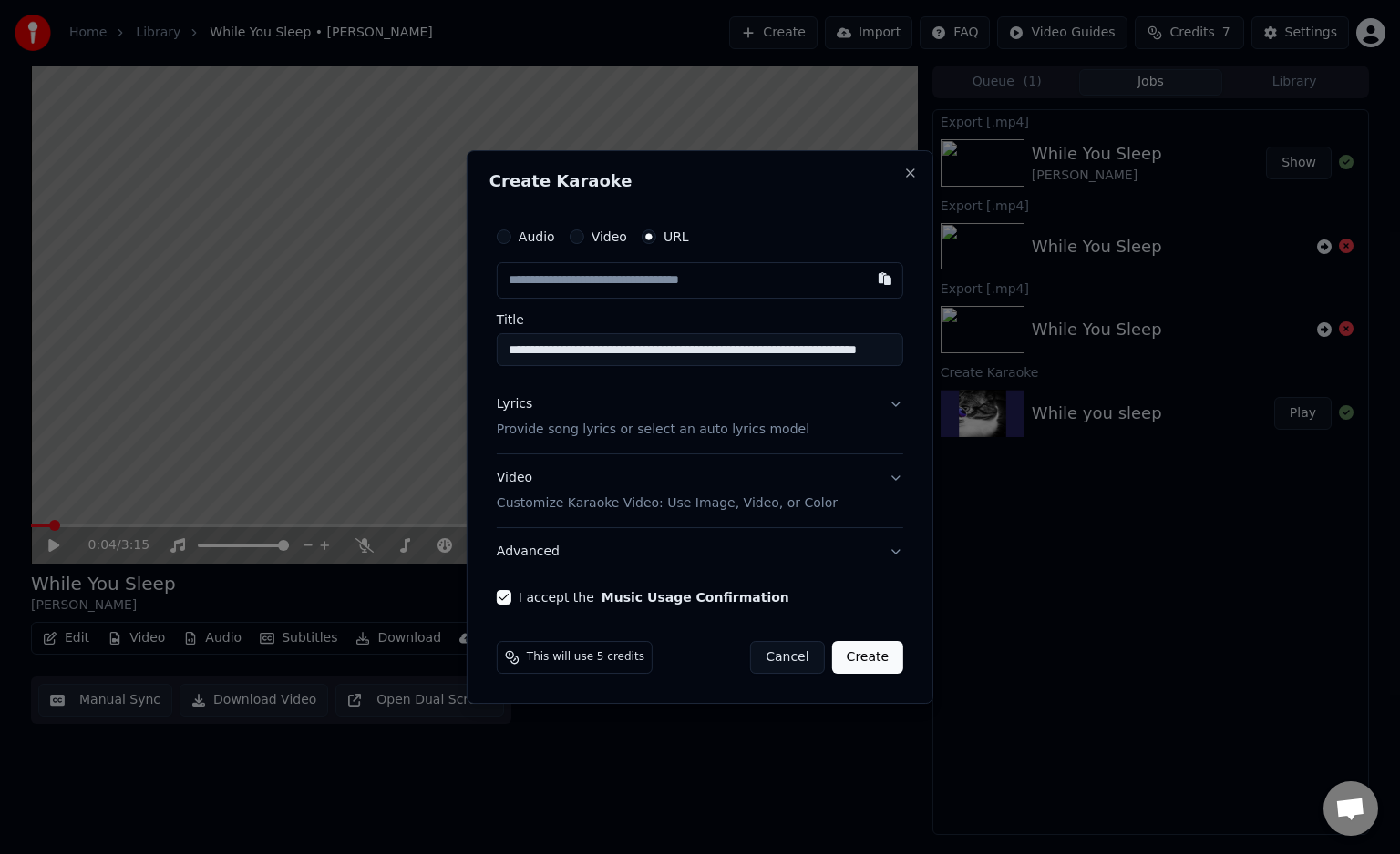
type input "**********"
click at [884, 407] on button "Lyrics Provide song lyrics or select an auto lyrics model" at bounding box center [700, 417] width 407 height 72
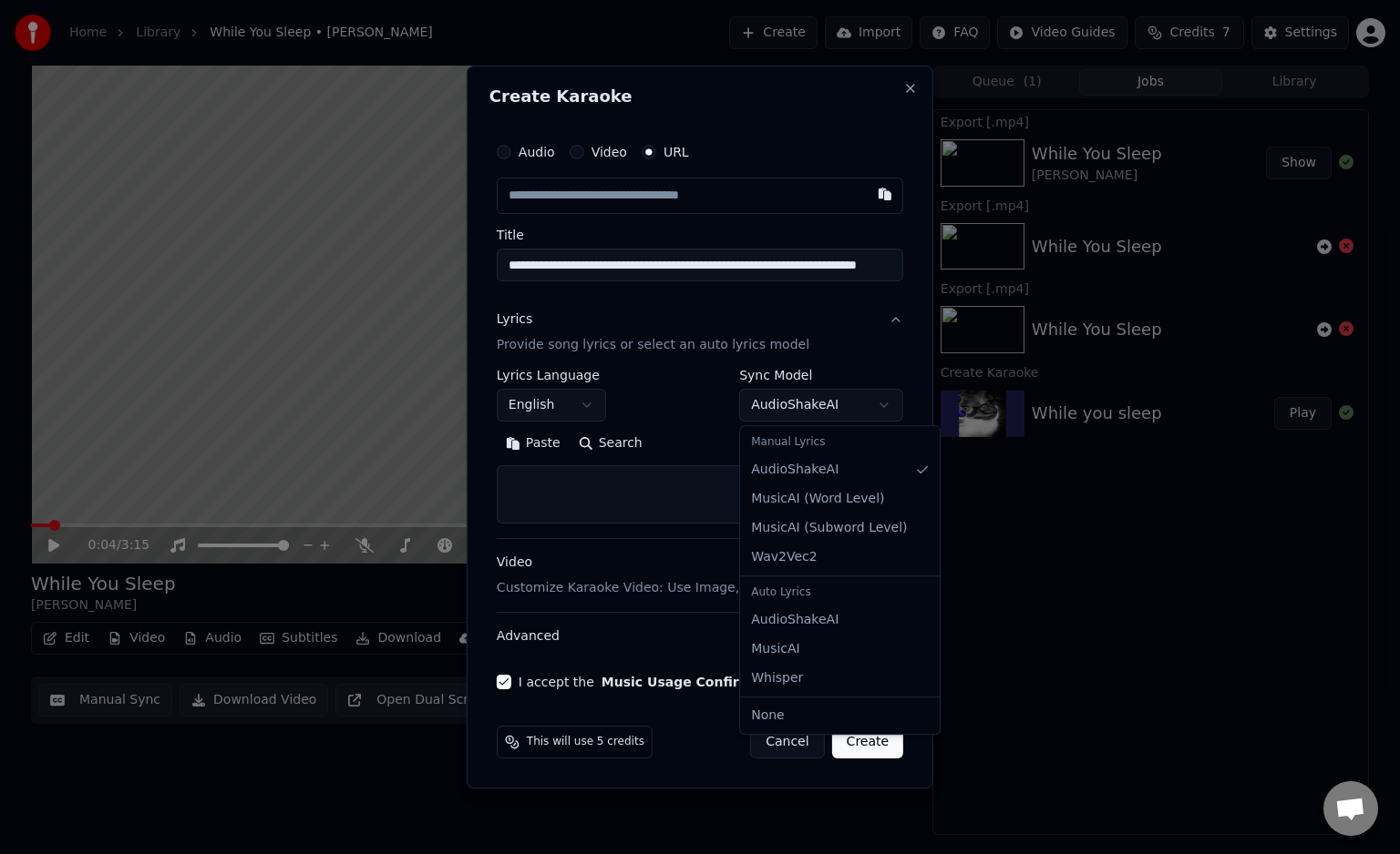
click at [886, 405] on body "**********" at bounding box center [700, 427] width 1400 height 854
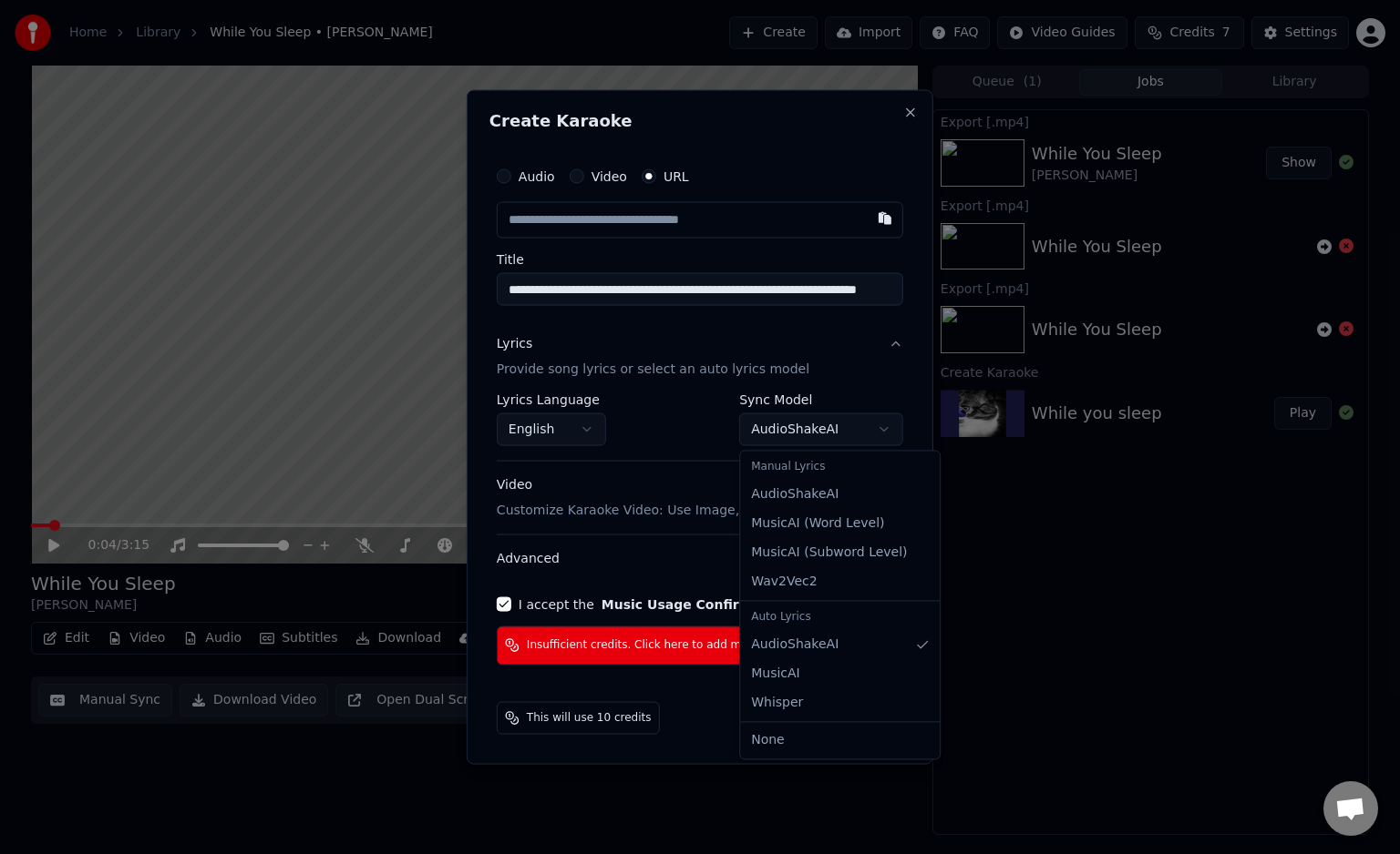
click at [847, 412] on body "**********" at bounding box center [700, 427] width 1400 height 854
select select "**********"
